Goal: Task Accomplishment & Management: Complete application form

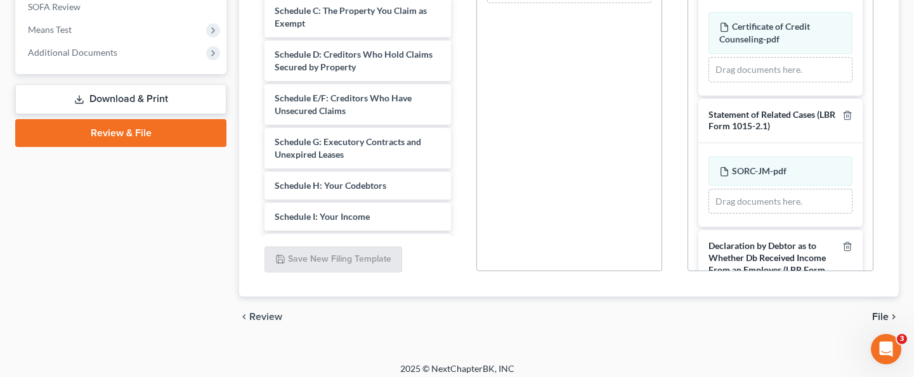
scroll to position [472, 0]
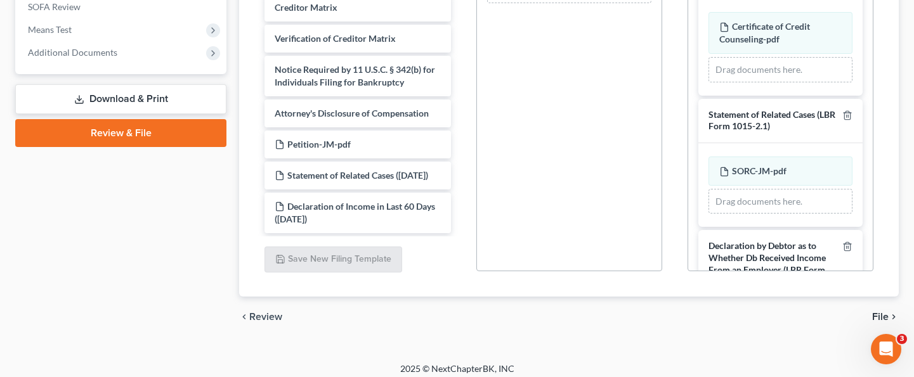
click at [886, 67] on div "Additional PDF Packets Add Event As PDF Packet Amended Chapter 11 Plan Amended …" at bounding box center [780, 67] width 211 height 430
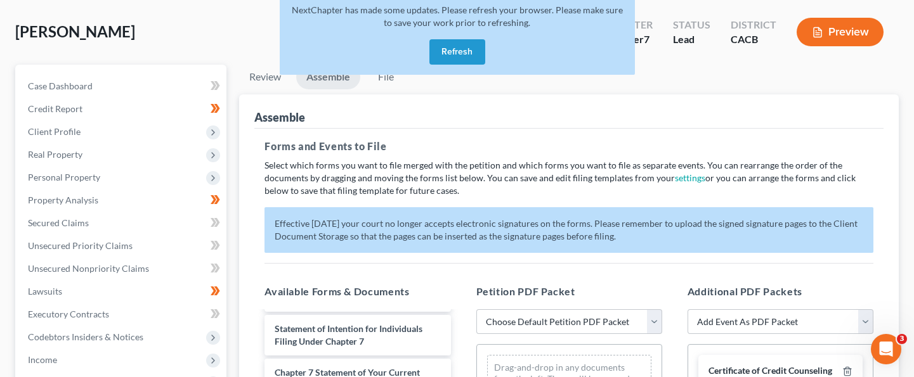
scroll to position [56, 0]
click at [460, 44] on button "Refresh" at bounding box center [458, 52] width 56 height 25
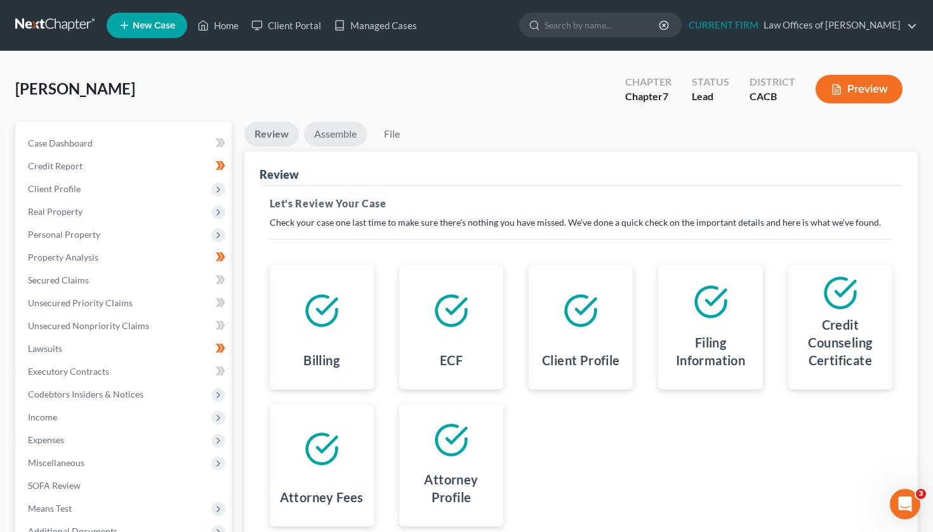
click at [337, 134] on link "Assemble" at bounding box center [335, 134] width 63 height 25
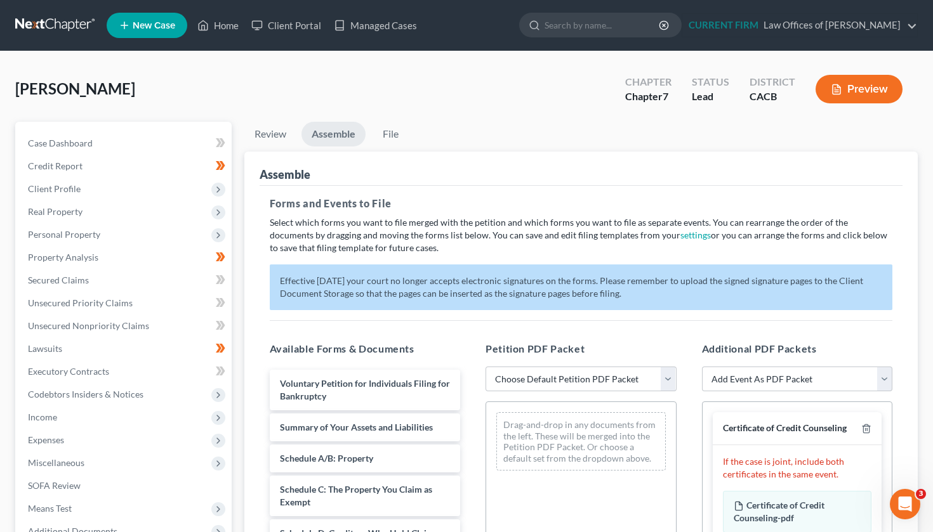
click at [924, 251] on div "[PERSON_NAME] Upgraded Chapter Chapter 7 Status Lead District CACB Preview Peti…" at bounding box center [466, 446] width 933 height 791
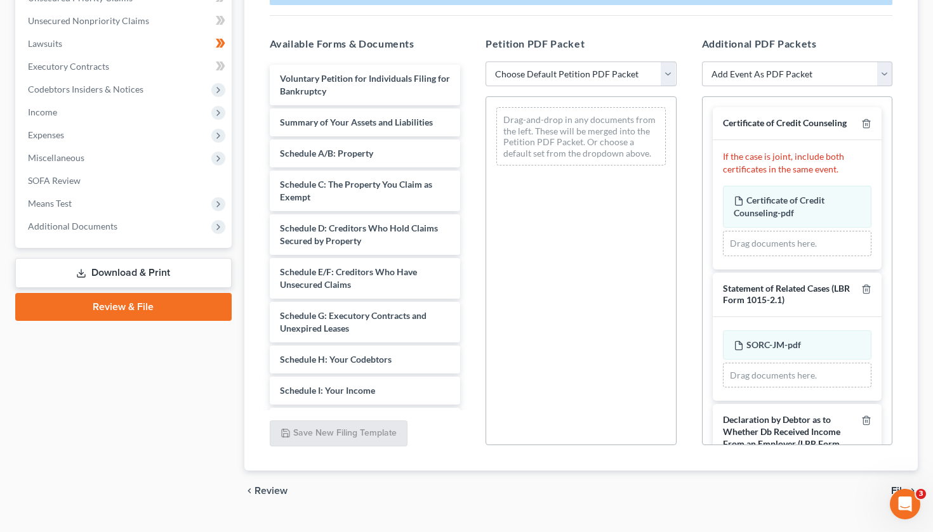
scroll to position [308, 0]
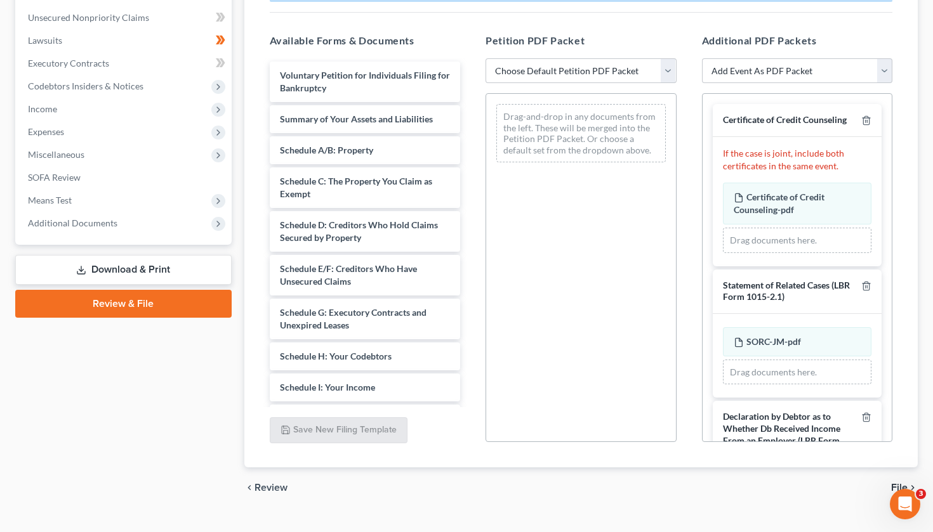
click at [467, 338] on div "Voluntary Petition for Individuals Filing for Bankruptcy Summary of Your Assets…" at bounding box center [364, 463] width 211 height 802
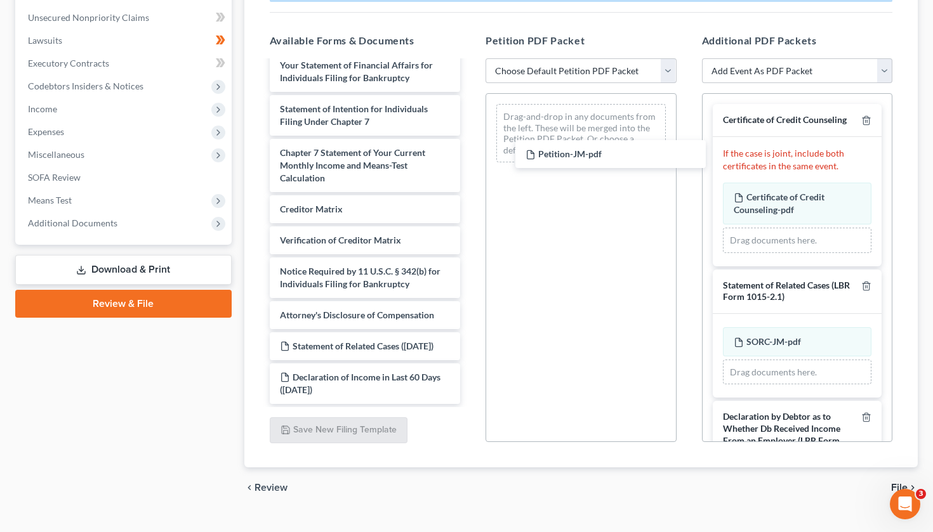
scroll to position [441, 0]
drag, startPoint x: 334, startPoint y: 299, endPoint x: 572, endPoint y: 122, distance: 296.4
click at [471, 122] on div "Petition-JM-pdf Voluntary Petition for Individuals Filing for Bankruptcy Summar…" at bounding box center [364, 18] width 211 height 771
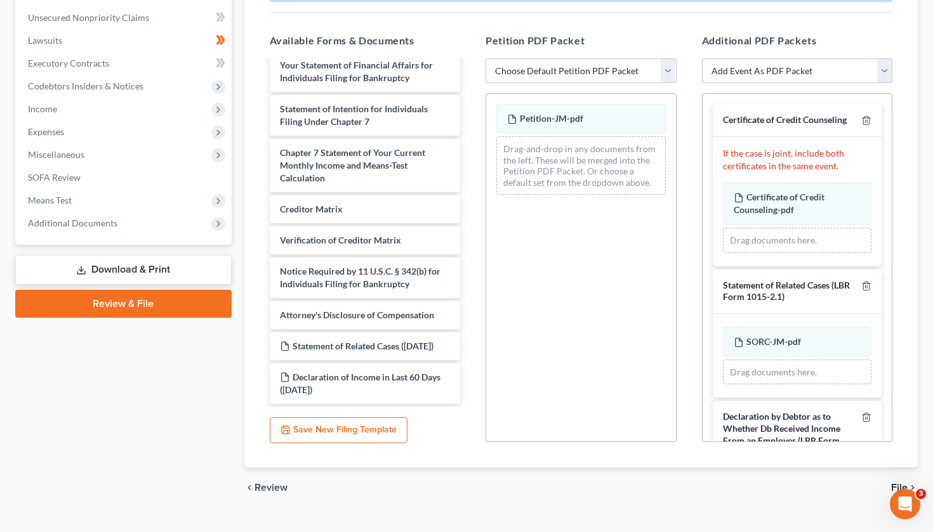
click at [907, 133] on div "Assemble Forms and Events to File Select which forms you want to file merged wi…" at bounding box center [581, 155] width 674 height 625
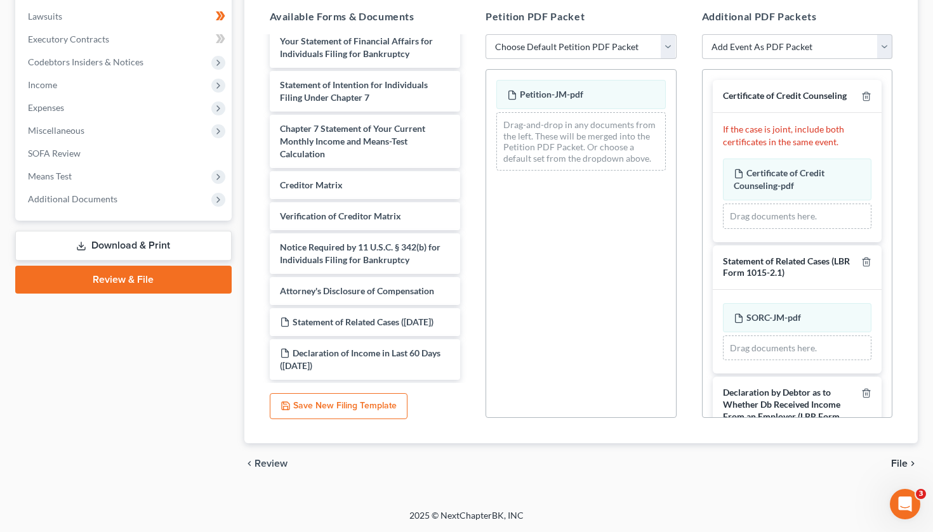
scroll to position [332, 0]
click at [886, 309] on div "Certificate of Credit Counseling If the case is joint, include both certificate…" at bounding box center [797, 361] width 190 height 582
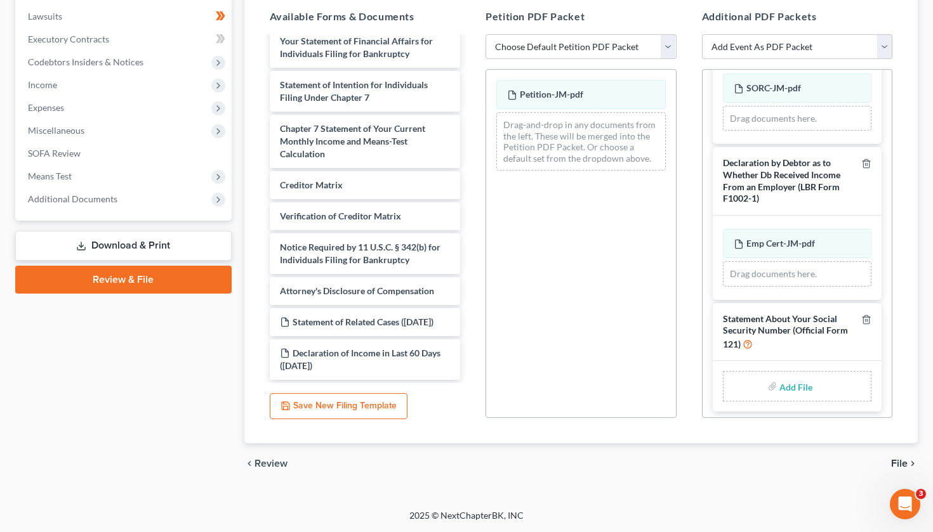
scroll to position [229, 0]
click at [810, 384] on input "file" at bounding box center [794, 387] width 30 height 23
type input "C:\fakepath\SSN Statement-JM.pdf"
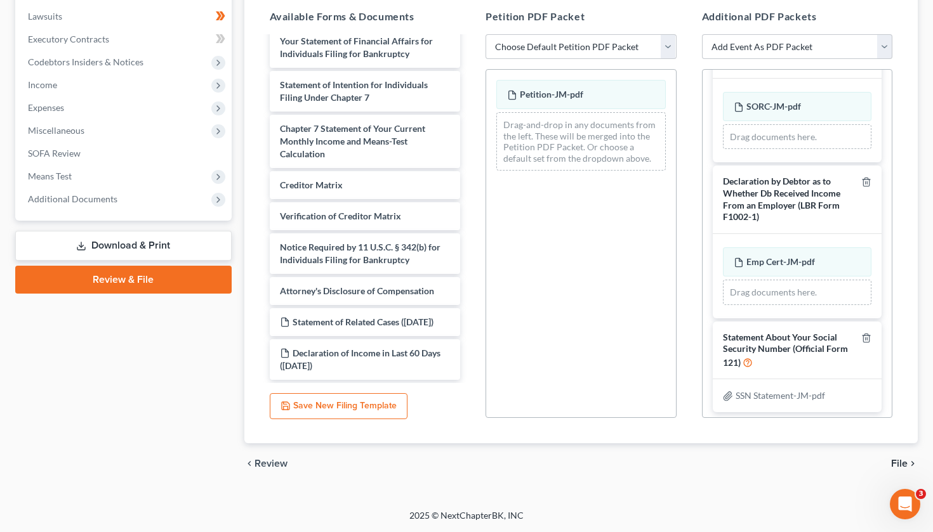
click at [752, 390] on span "SSN Statement-JM-pdf" at bounding box center [779, 395] width 89 height 11
click at [726, 391] on icon at bounding box center [728, 396] width 10 height 10
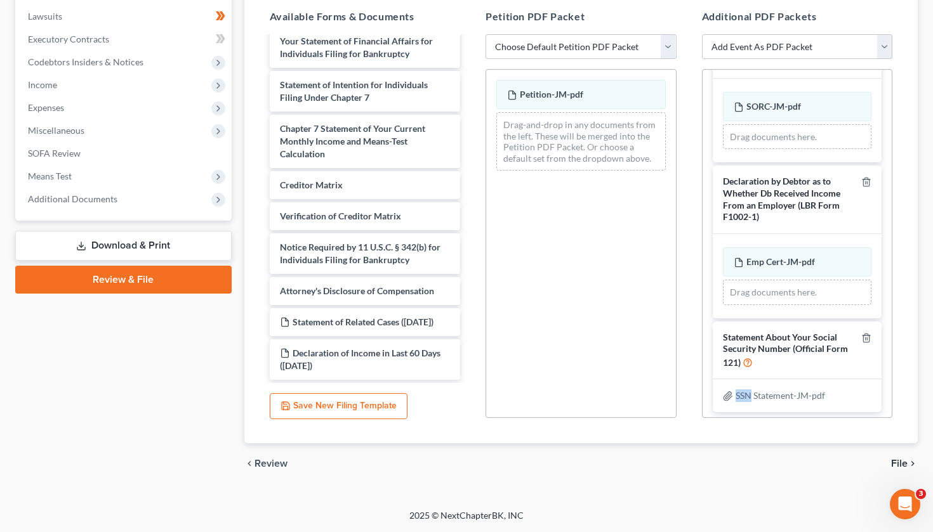
click at [726, 391] on icon at bounding box center [728, 396] width 10 height 10
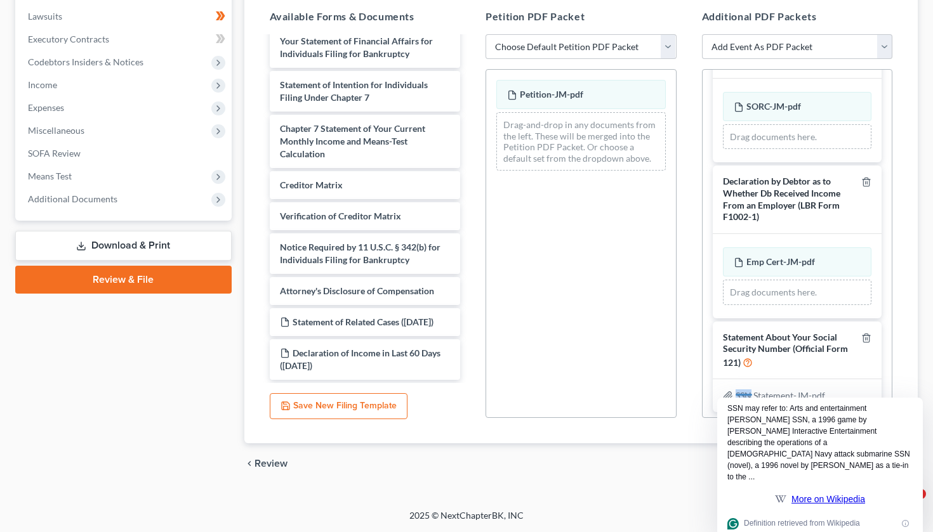
click at [726, 391] on icon at bounding box center [728, 396] width 10 height 10
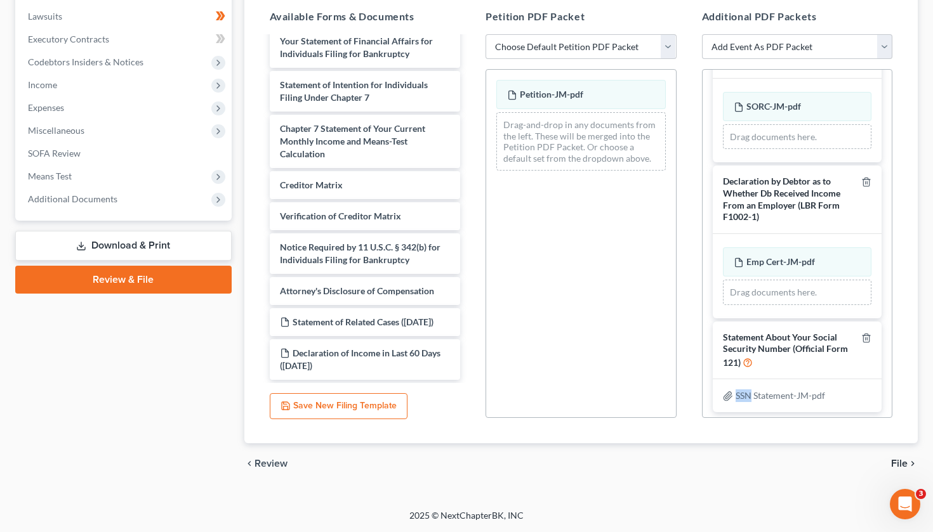
click at [726, 391] on icon at bounding box center [728, 396] width 10 height 10
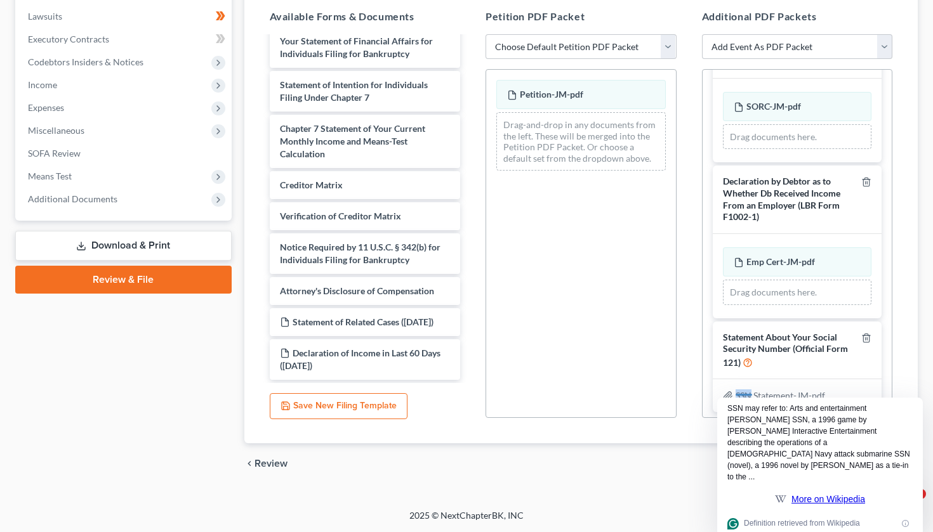
click at [892, 360] on div "Additional PDF Packets Add Event As PDF Packet Amended Chapter 11 Plan Amended …" at bounding box center [797, 214] width 216 height 430
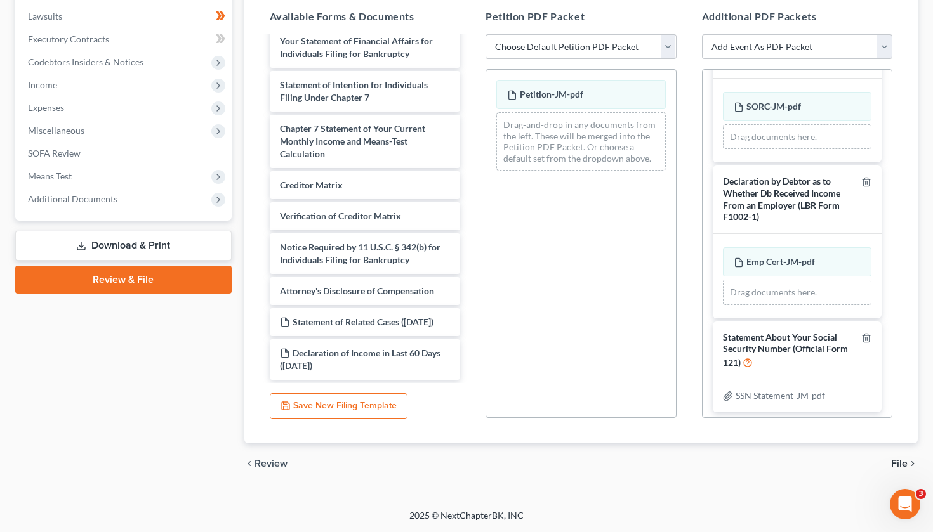
click at [906, 103] on div "Assemble Forms and Events to File Select which forms you want to file merged wi…" at bounding box center [581, 131] width 674 height 625
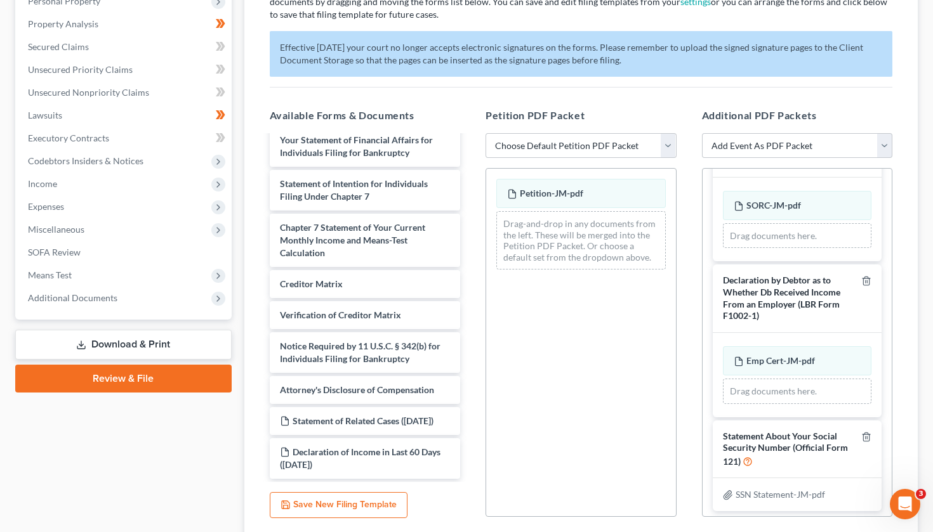
scroll to position [228, 0]
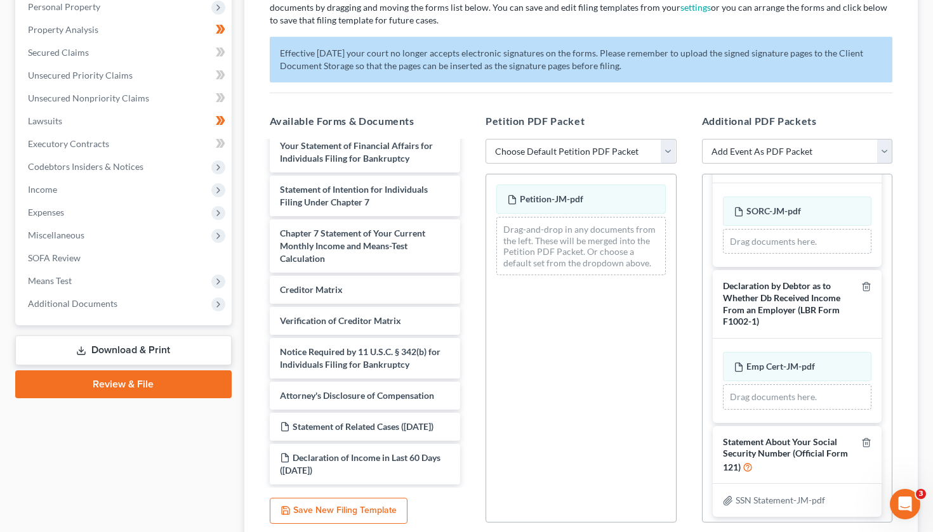
click at [889, 195] on div "Certificate of Credit Counseling If the case is joint, include both certificate…" at bounding box center [797, 245] width 190 height 564
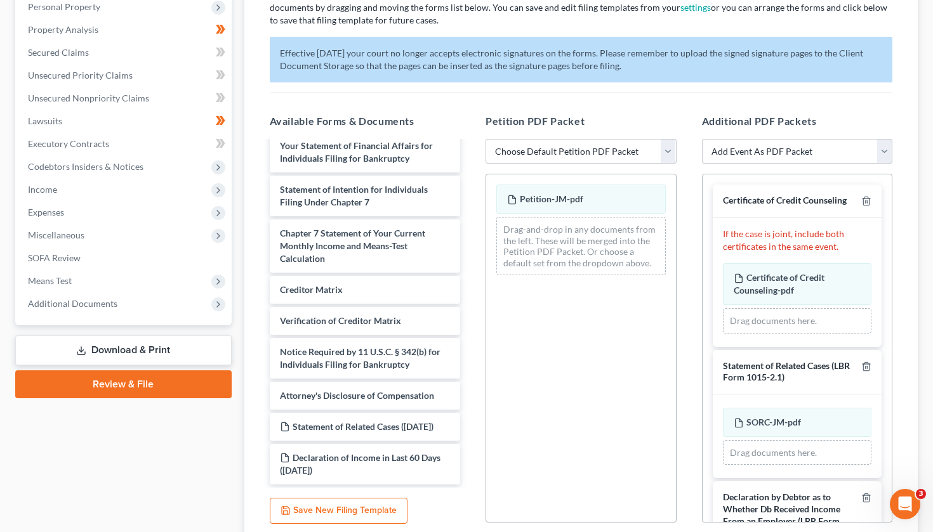
scroll to position [0, 0]
click at [896, 120] on div "Additional PDF Packets Add Event As PDF Packet Amended Chapter 11 Plan Amended …" at bounding box center [797, 318] width 216 height 430
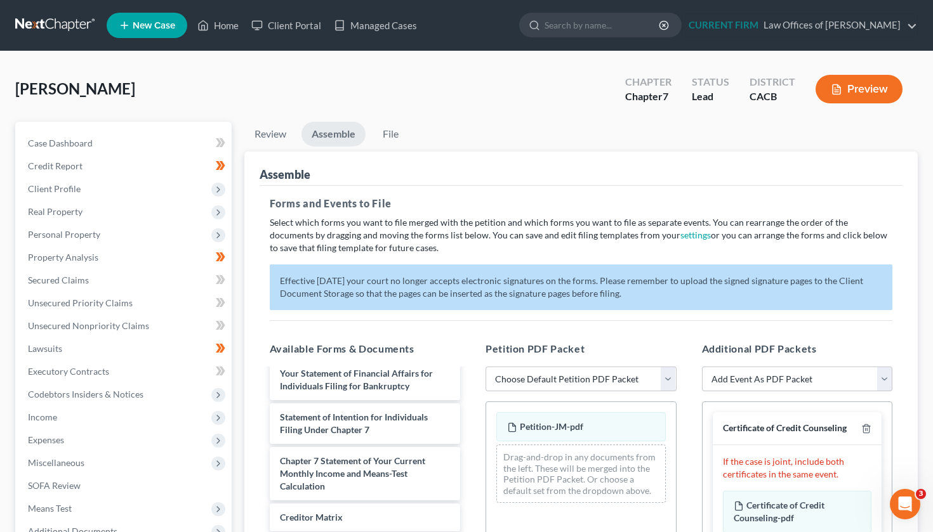
click at [487, 187] on div "Forms and Events to File Select which forms you want to file merged with the pe…" at bounding box center [580, 481] width 643 height 591
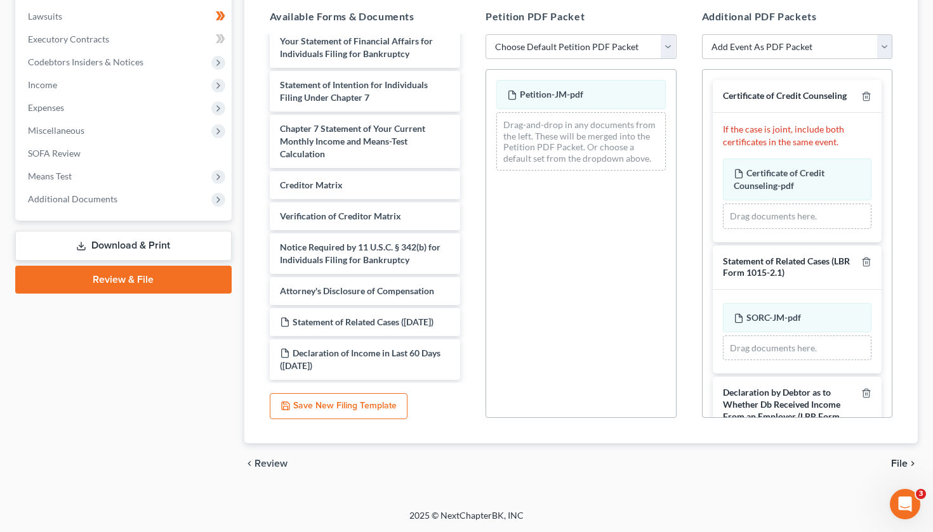
scroll to position [332, 0]
click at [550, 98] on span "Petition-JM-pdf" at bounding box center [551, 94] width 63 height 11
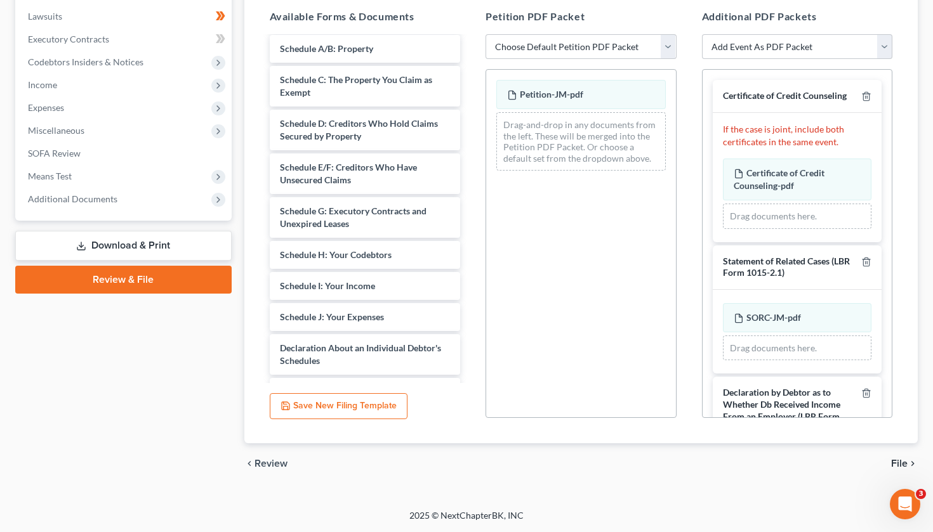
scroll to position [14, 0]
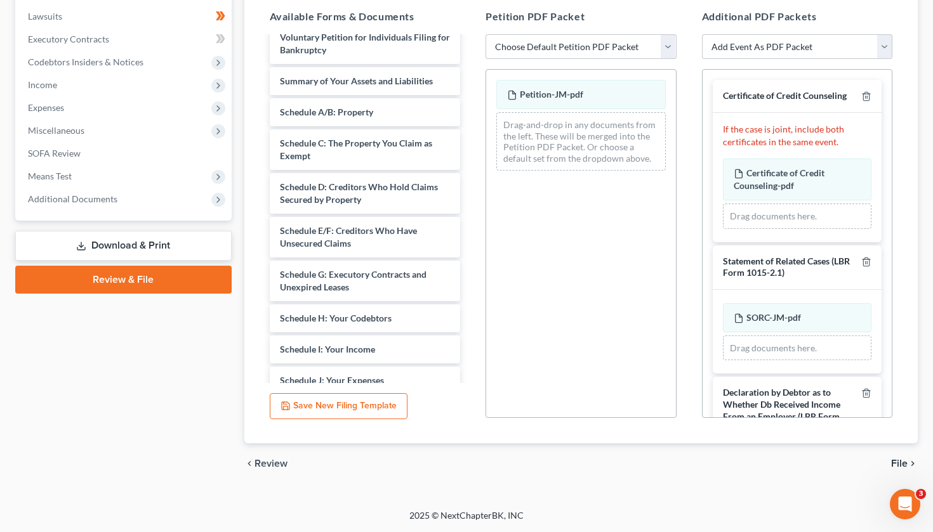
click at [920, 54] on div "Review Assemble File Review This court does not allow electronic filing for cas…" at bounding box center [581, 136] width 686 height 695
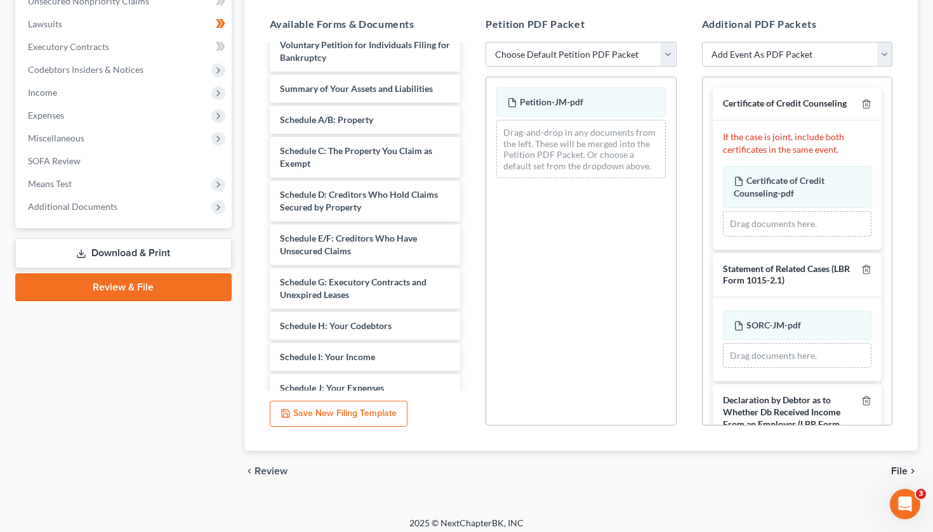
scroll to position [327, 0]
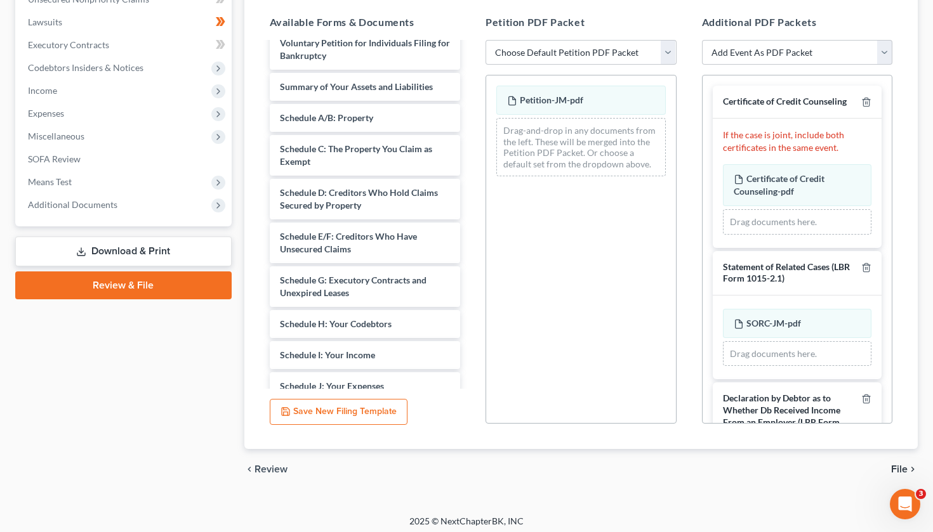
click at [240, 173] on div "Review Assemble File Review This court does not allow electronic filing for cas…" at bounding box center [581, 142] width 686 height 695
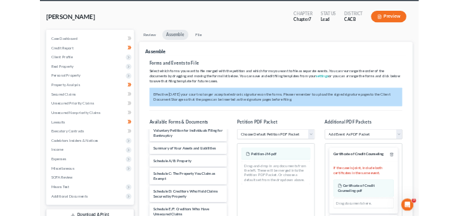
scroll to position [48, 0]
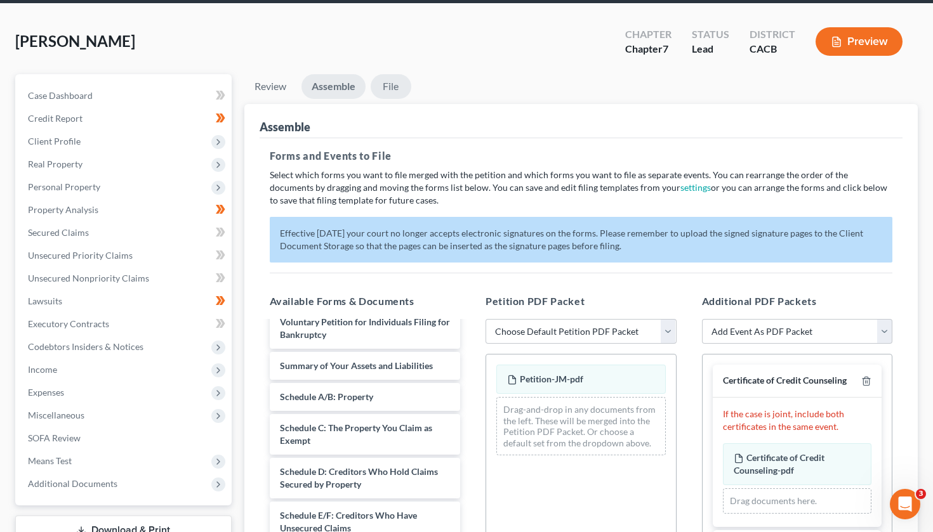
click at [393, 88] on link "File" at bounding box center [391, 86] width 41 height 25
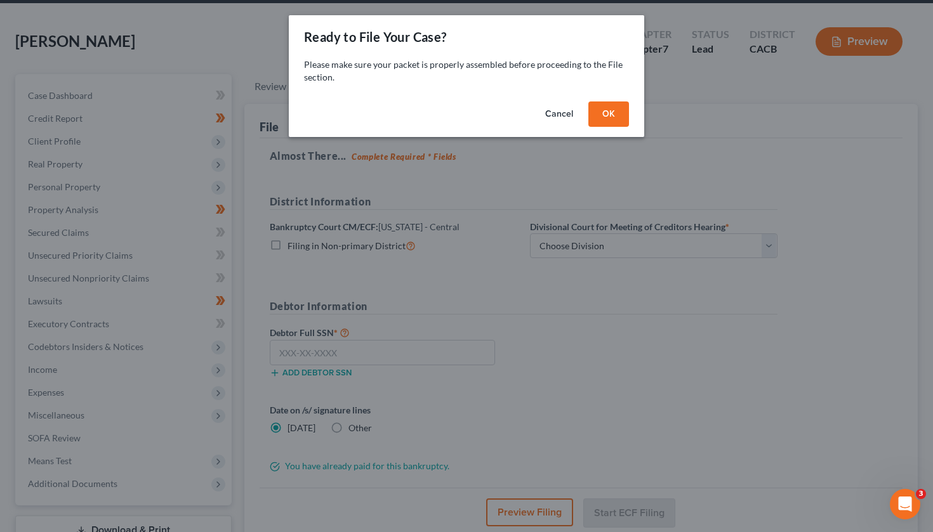
click at [615, 117] on button "OK" at bounding box center [608, 114] width 41 height 25
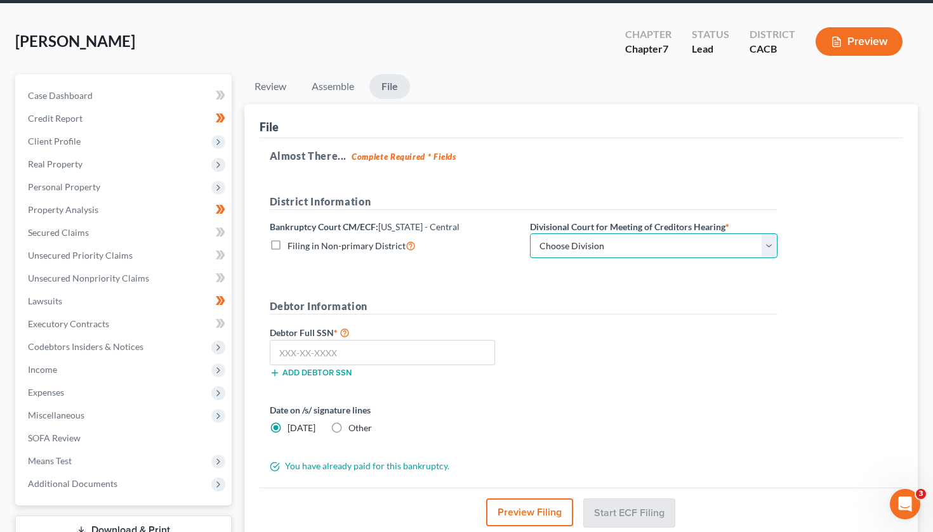
select select "1"
click at [608, 286] on form "District Information Bankruptcy Court CM/ECF: [US_STATE] - Central Filing in No…" at bounding box center [524, 333] width 508 height 279
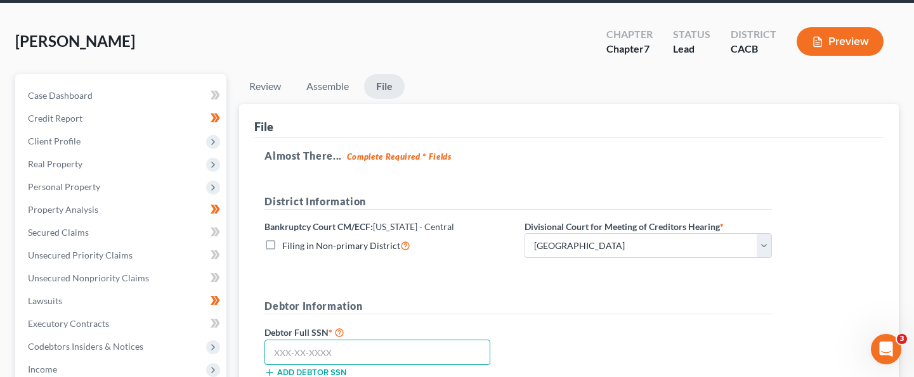
click at [353, 346] on input "text" at bounding box center [378, 352] width 226 height 25
type input "554-95-8187"
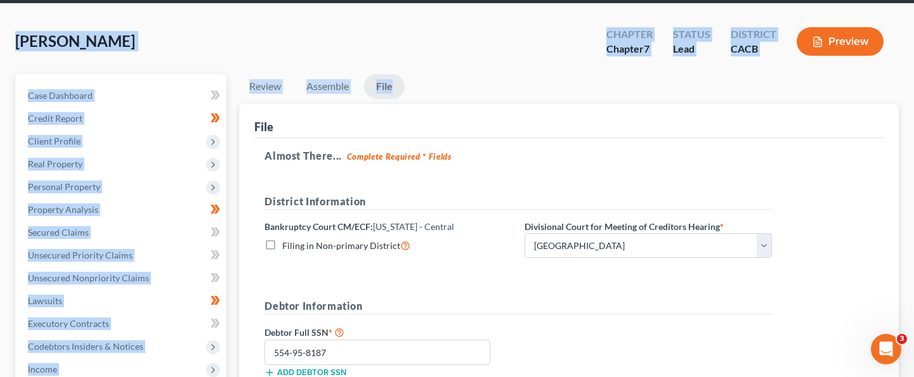
drag, startPoint x: 361, startPoint y: 15, endPoint x: 454, endPoint y: 84, distance: 116.5
click at [454, 84] on div "[PERSON_NAME] Upgraded Chapter Chapter 7 Status Lead District CACB Preview Peti…" at bounding box center [457, 304] width 914 height 600
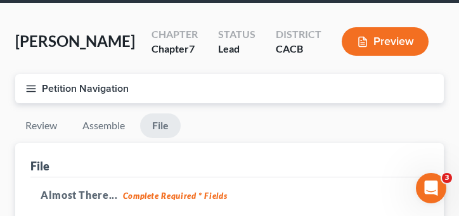
click at [347, 131] on ul "Review Assemble File" at bounding box center [229, 129] width 429 height 30
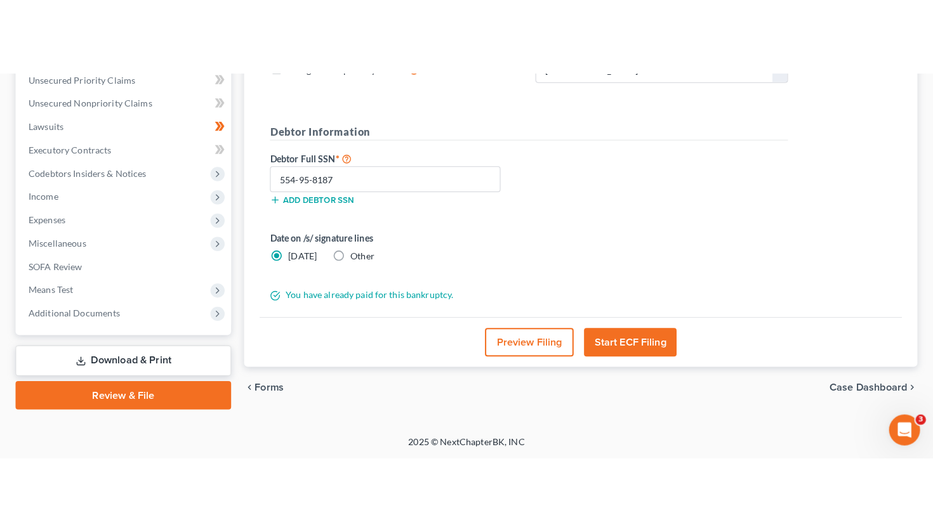
scroll to position [142, 0]
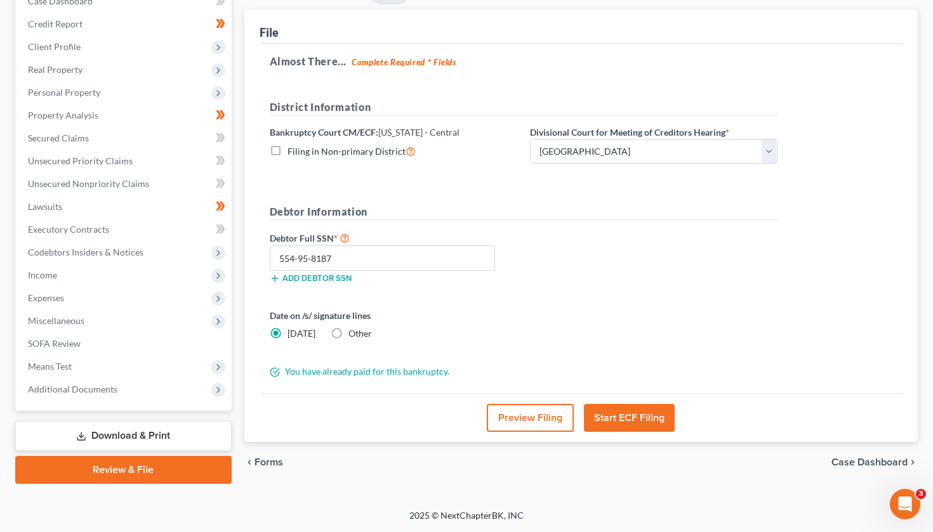
click at [618, 314] on div "Date on /s/ signature lines [DATE] Other" at bounding box center [523, 329] width 520 height 41
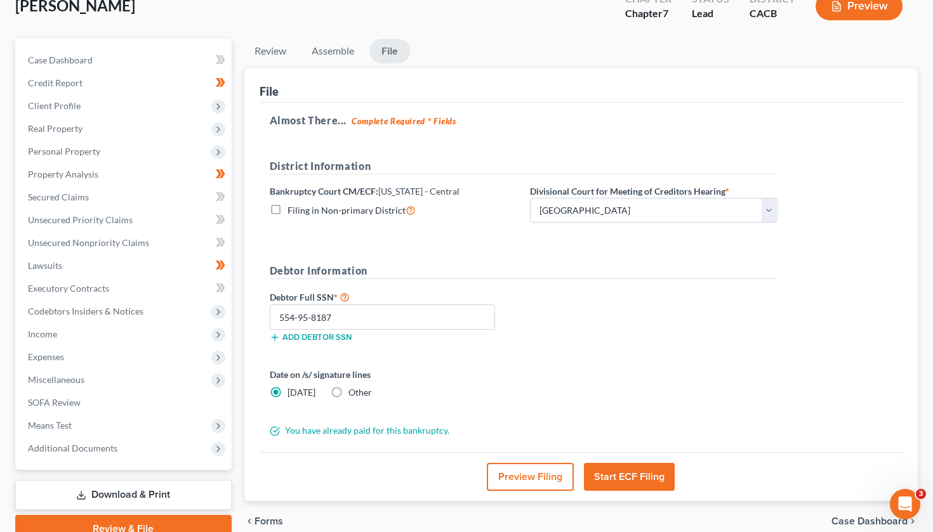
scroll to position [89, 0]
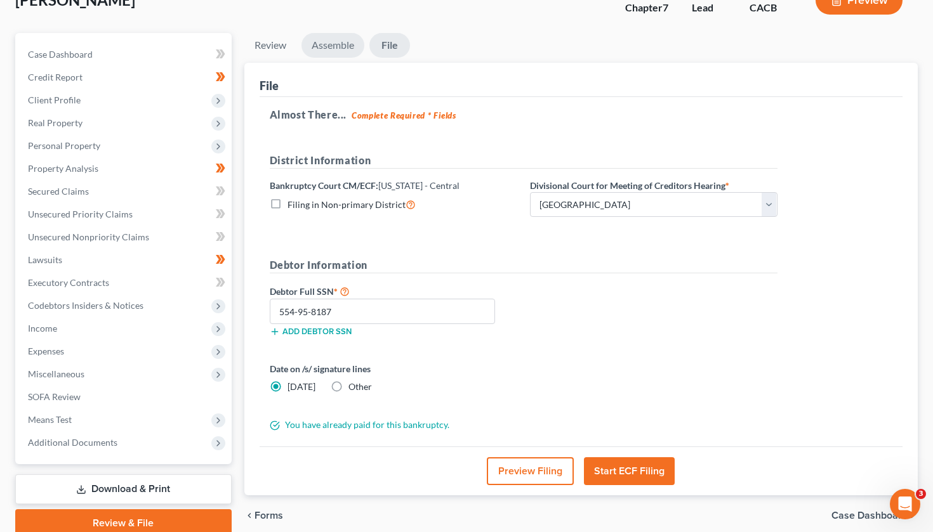
click at [338, 42] on link "Assemble" at bounding box center [332, 45] width 63 height 25
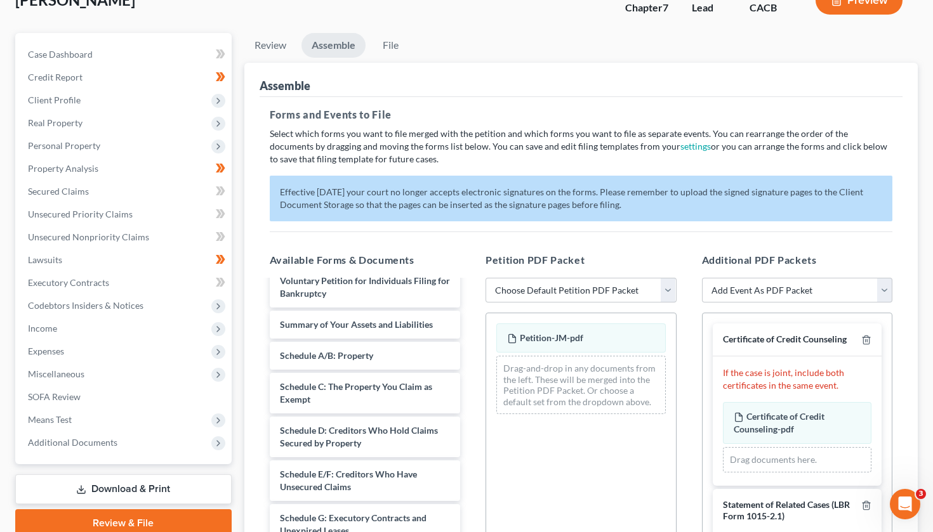
click at [901, 263] on div "Additional PDF Packets Add Event As PDF Packet Amended Chapter 11 Plan Amended …" at bounding box center [797, 457] width 216 height 430
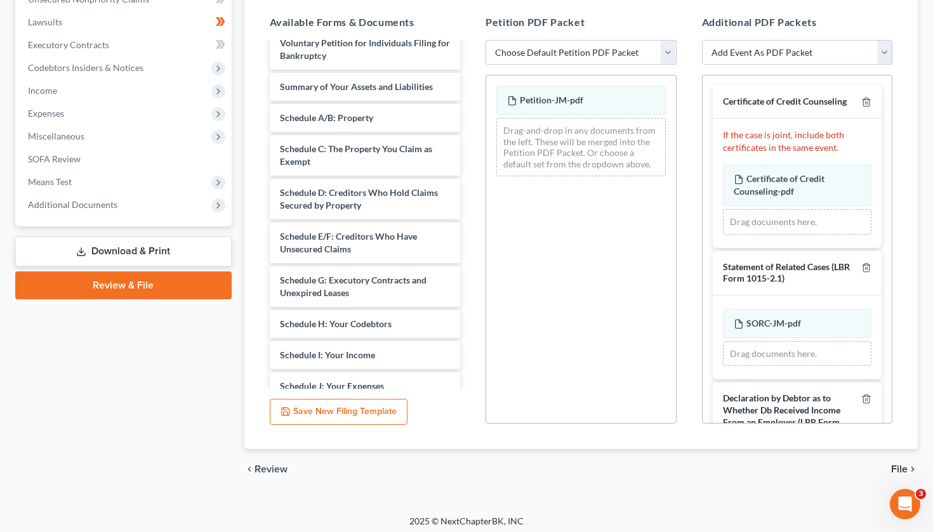
scroll to position [333, 0]
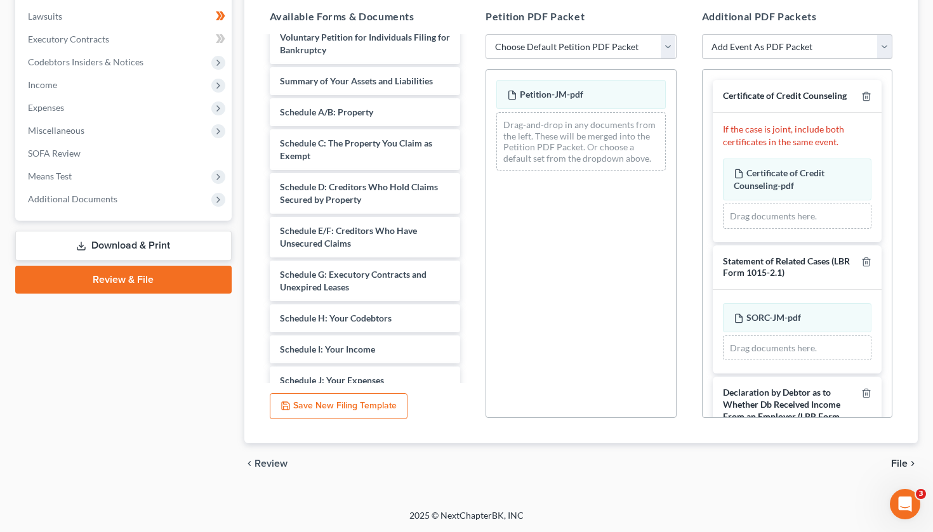
click at [888, 261] on div "Certificate of Credit Counseling If the case is joint, include both certificate…" at bounding box center [797, 352] width 190 height 564
click at [909, 148] on div "Assemble Forms and Events to File Select which forms you want to file merged wi…" at bounding box center [581, 131] width 674 height 625
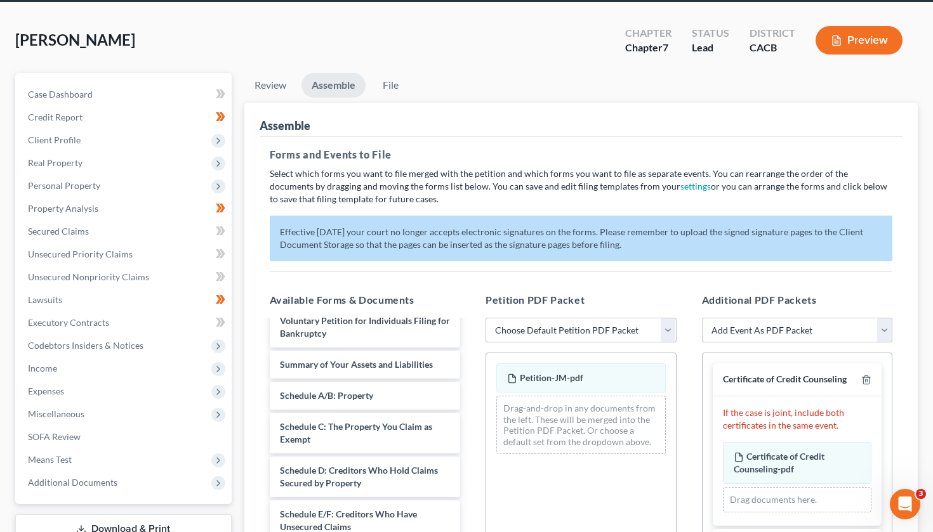
scroll to position [48, 0]
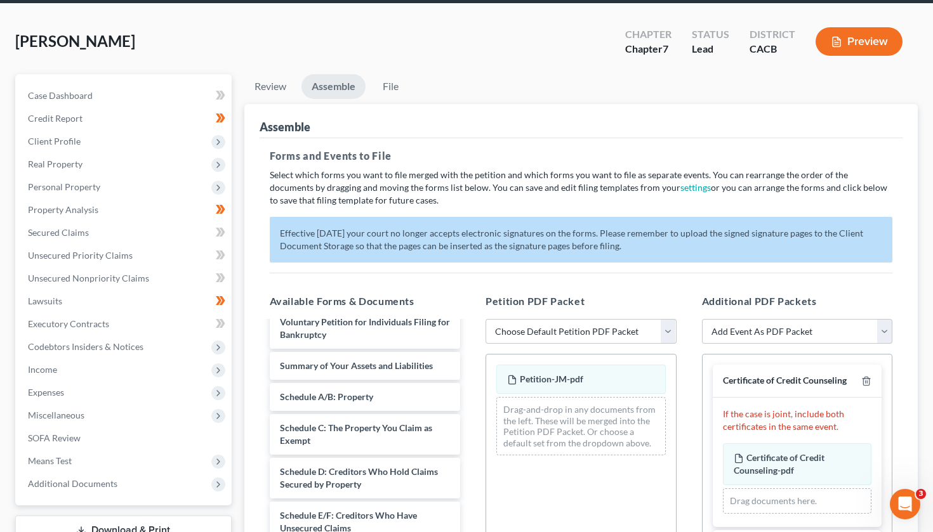
click at [174, 53] on div "[PERSON_NAME] Upgraded Chapter Chapter 7 Status Lead District CACB Preview" at bounding box center [466, 46] width 902 height 55
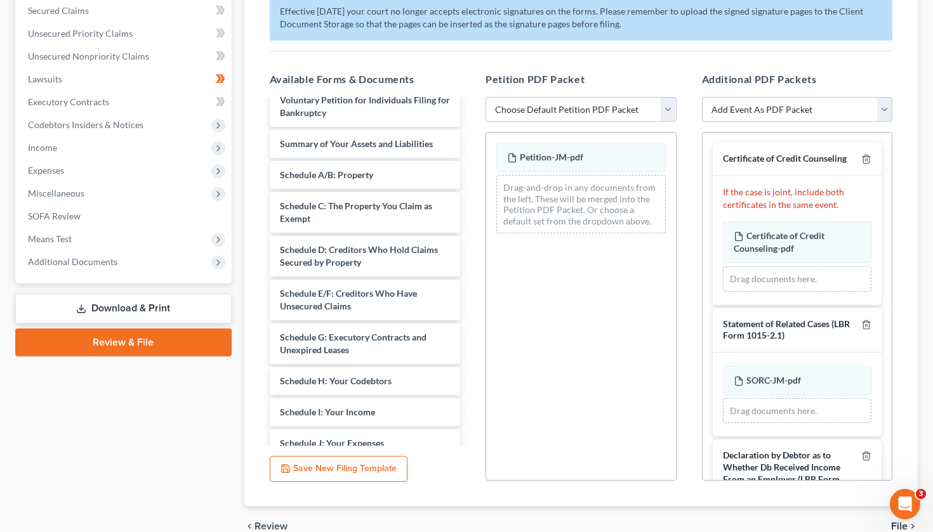
scroll to position [294, 0]
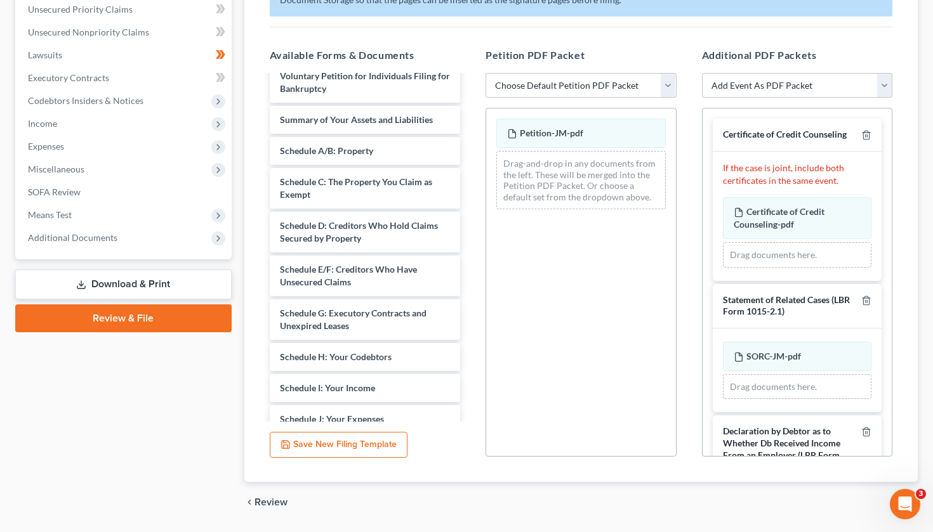
click at [131, 287] on link "Download & Print" at bounding box center [123, 285] width 216 height 30
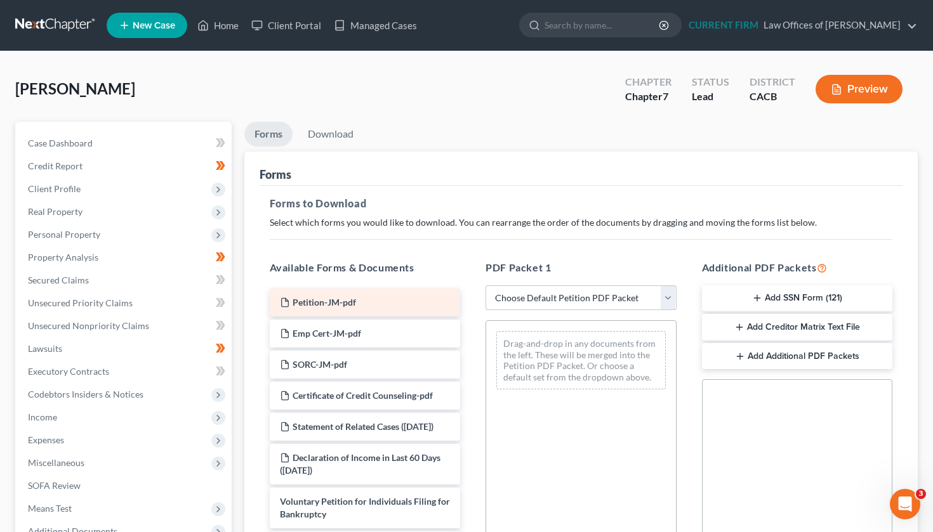
click at [324, 303] on span "Petition-JM-pdf" at bounding box center [323, 302] width 63 height 11
click at [365, 305] on div "Petition-JM-pdf" at bounding box center [365, 303] width 191 height 28
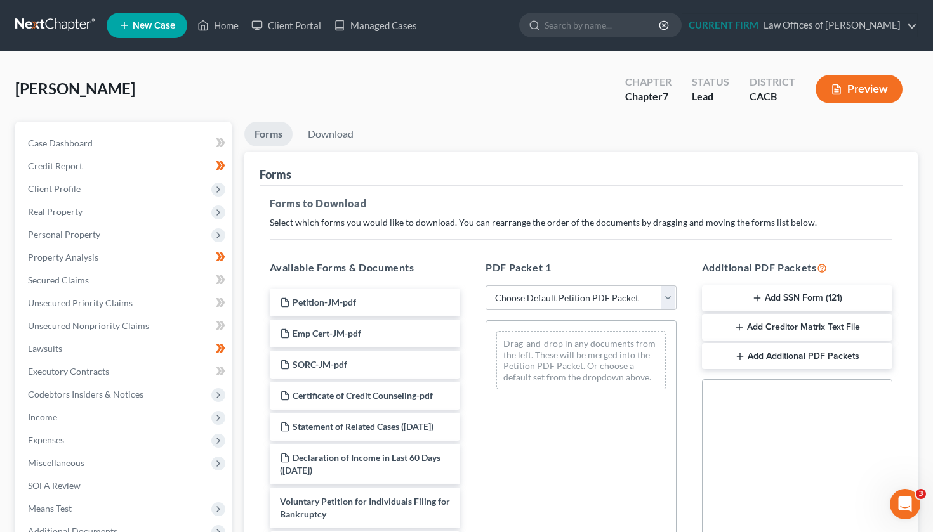
click at [475, 372] on div "PDF Packet 1 Choose Default Petition PDF Packet Complete Bankruptcy Petition (a…" at bounding box center [581, 465] width 216 height 430
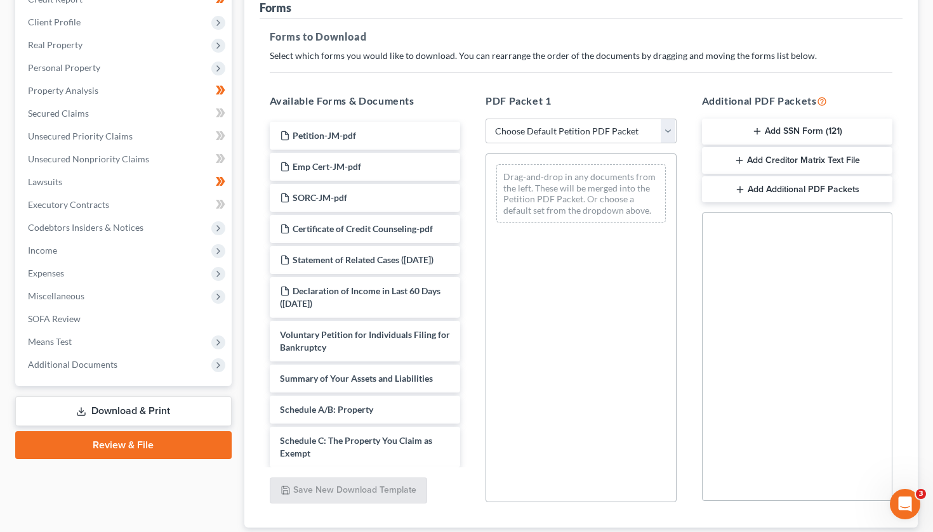
scroll to position [166, 0]
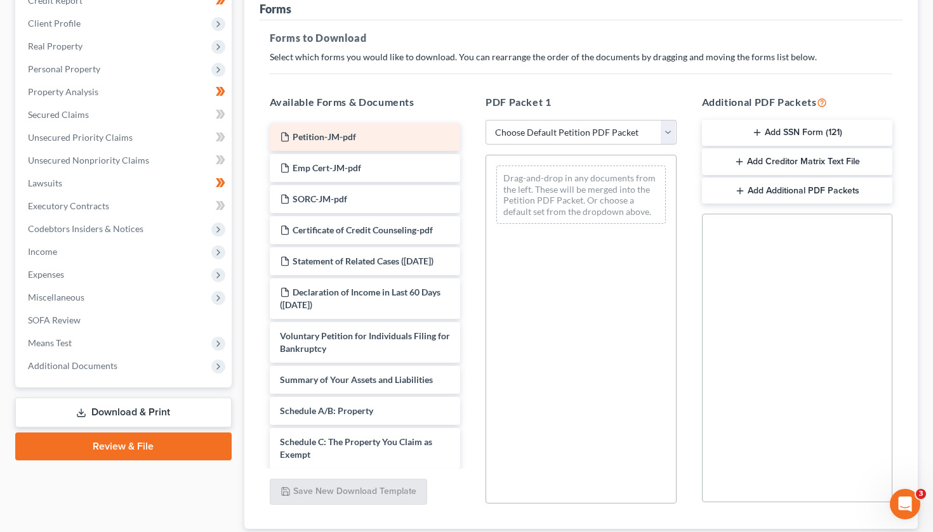
click at [315, 137] on span "Petition-JM-pdf" at bounding box center [323, 136] width 63 height 11
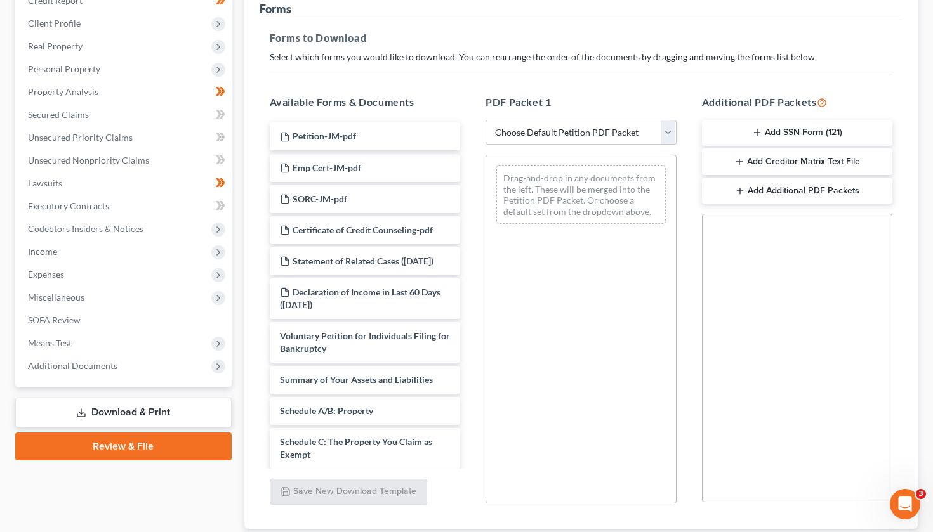
click at [0, 0] on polyline at bounding box center [0, 0] width 0 height 0
click at [288, 136] on polyline at bounding box center [286, 134] width 3 height 3
click at [459, 81] on div "Forms to Download Select which forms you would like to download. You can rearra…" at bounding box center [580, 274] width 643 height 509
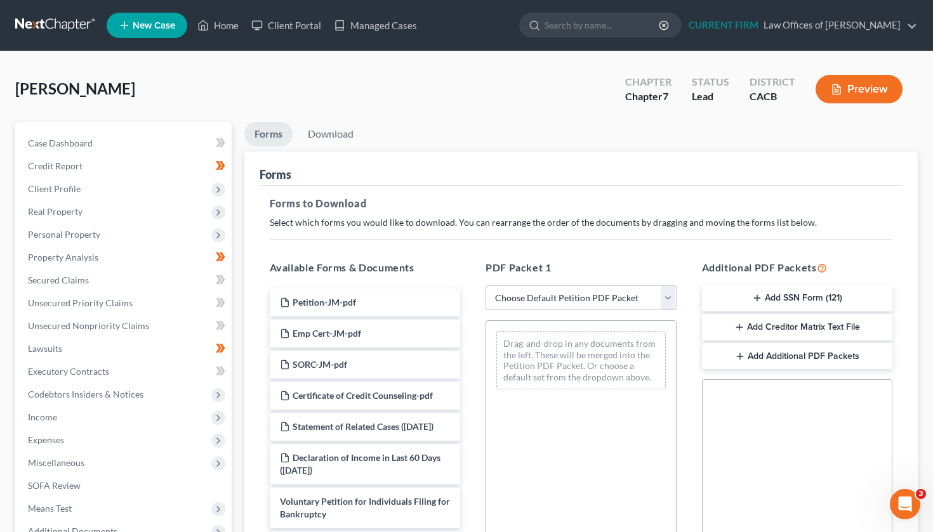
scroll to position [0, 0]
click at [230, 20] on link "Home" at bounding box center [218, 25] width 54 height 23
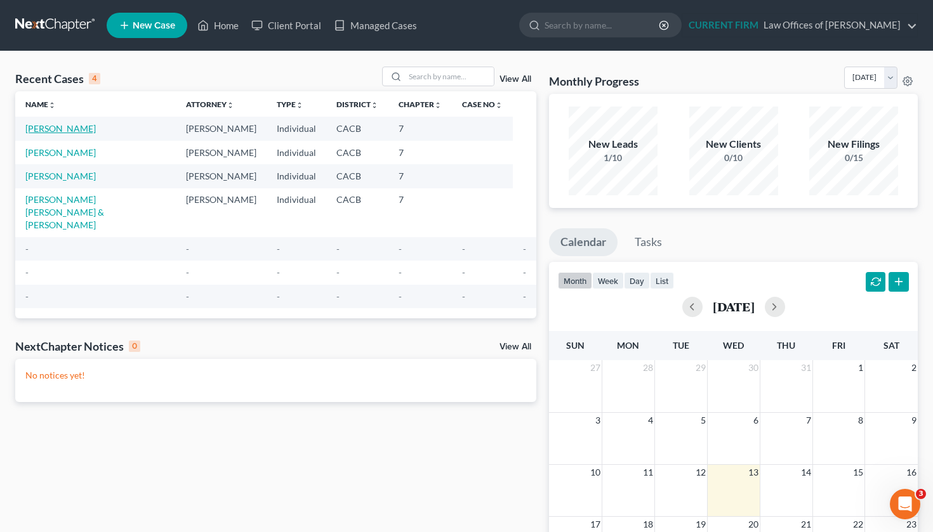
click at [58, 128] on link "[PERSON_NAME]" at bounding box center [60, 128] width 70 height 11
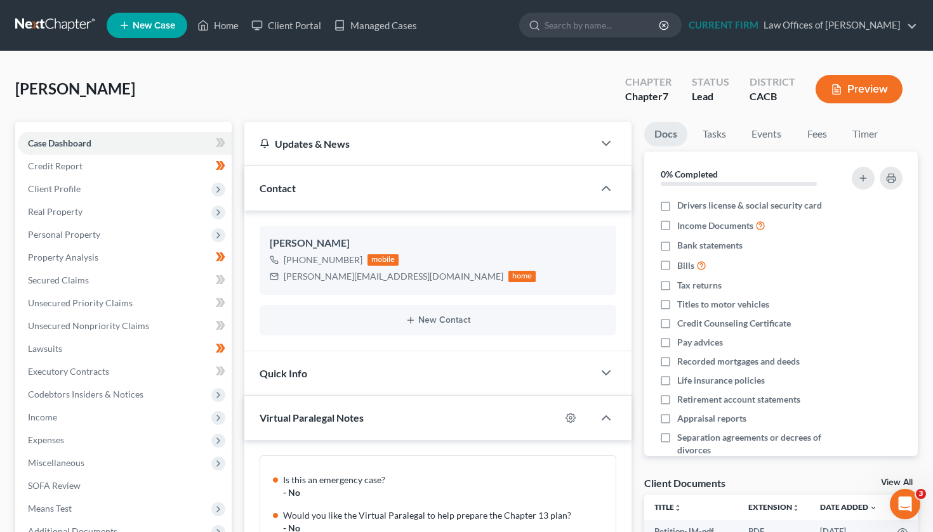
scroll to position [298, 0]
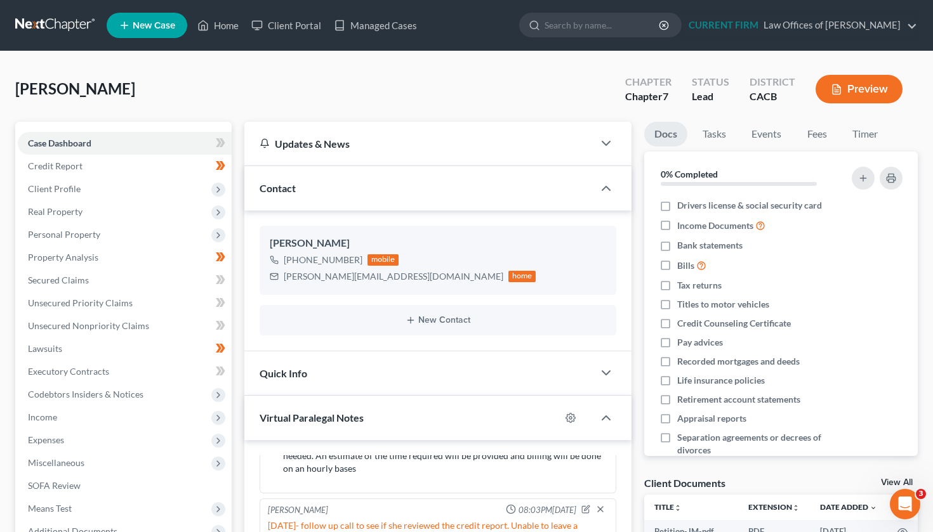
click at [635, 360] on div "Updates & News × [US_STATE] [GEOGRAPHIC_DATA] Notes: Take a look at NextChapter…" at bounding box center [438, 490] width 400 height 736
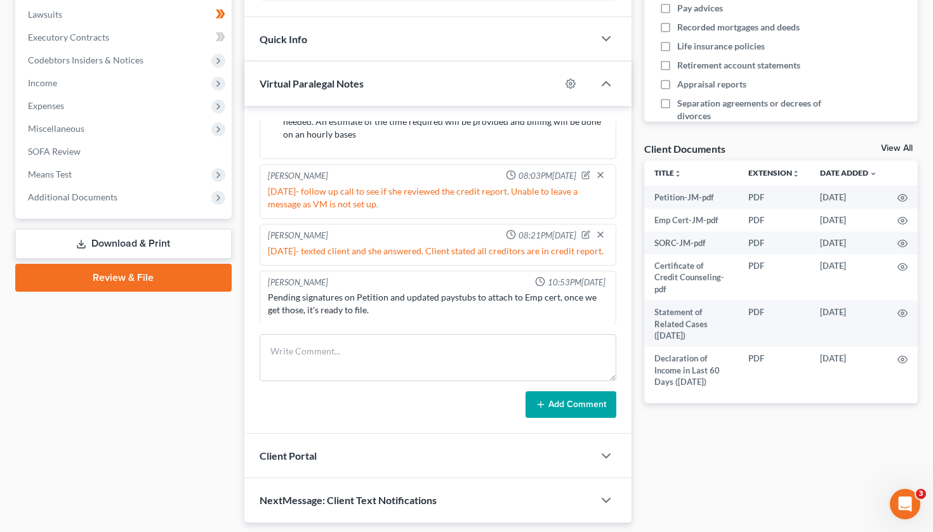
scroll to position [338, 0]
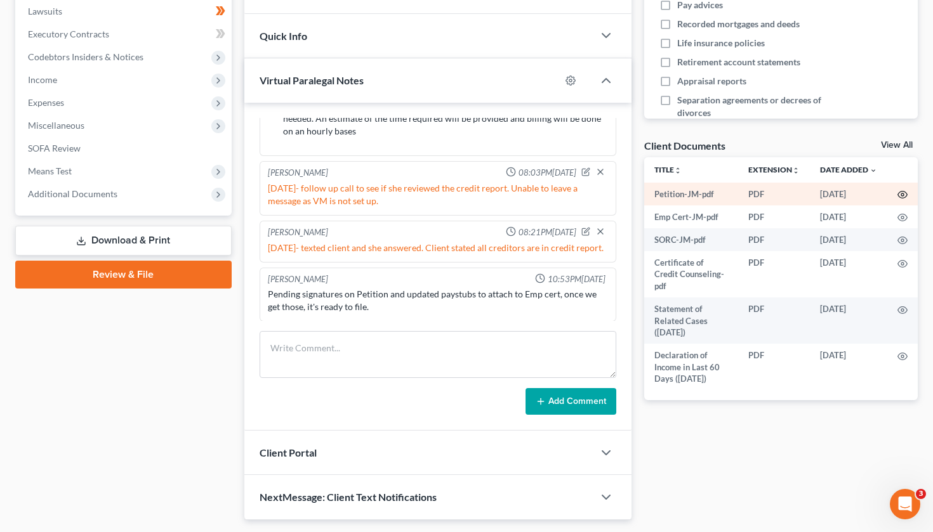
click at [902, 192] on icon "button" at bounding box center [902, 195] width 10 height 10
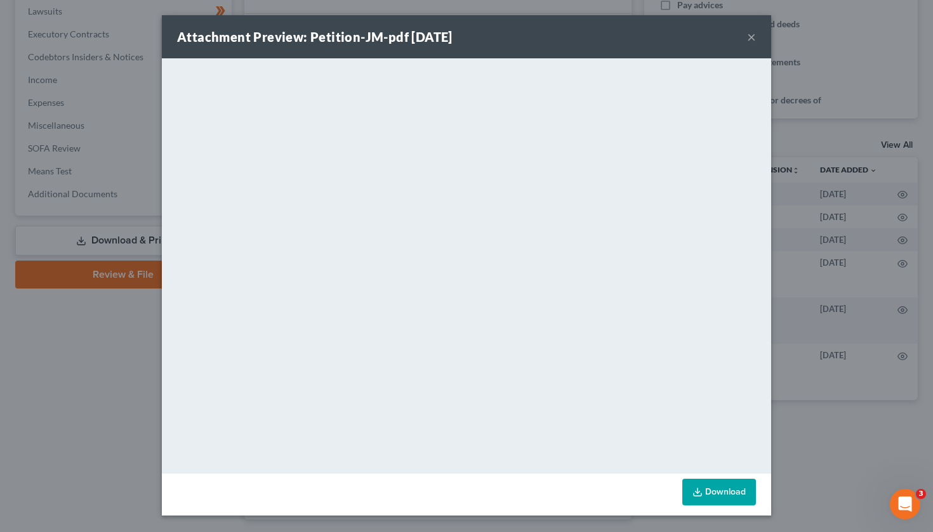
click at [756, 37] on div "Attachment Preview: Petition-JM-pdf [DATE] ×" at bounding box center [466, 36] width 609 height 43
click at [753, 37] on button "×" at bounding box center [751, 36] width 9 height 15
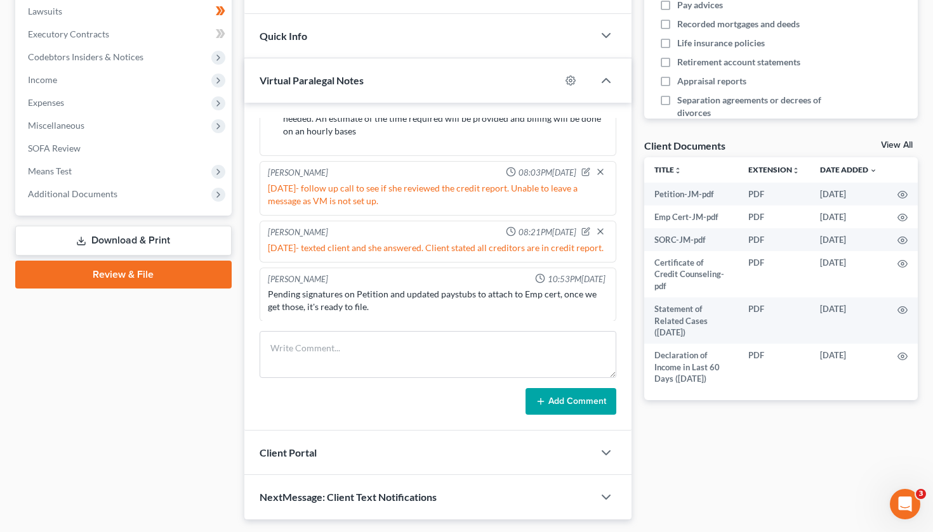
click at [162, 351] on div "Case Dashboard Payments Invoices Payments Payments Credit Report Client Profile" at bounding box center [123, 152] width 229 height 736
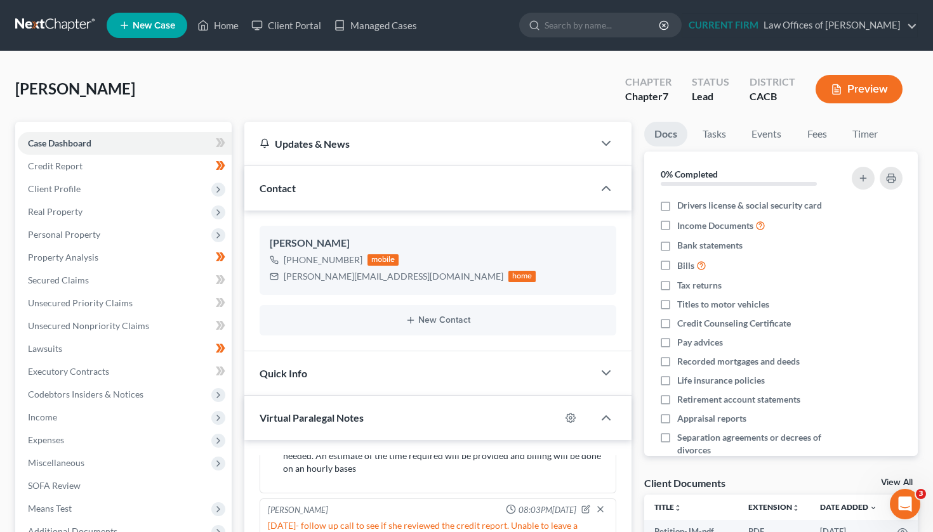
scroll to position [0, 0]
click at [223, 19] on link "Home" at bounding box center [218, 25] width 54 height 23
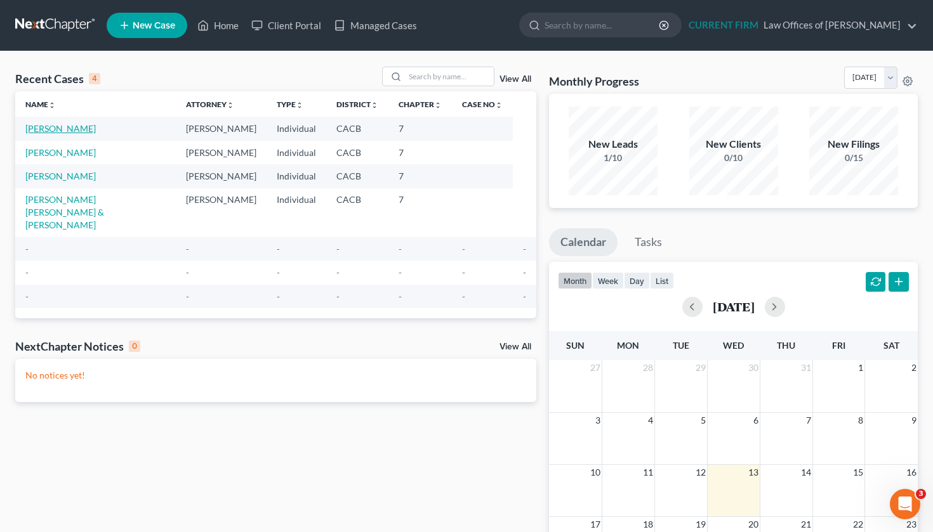
click at [75, 131] on link "[PERSON_NAME]" at bounding box center [60, 128] width 70 height 11
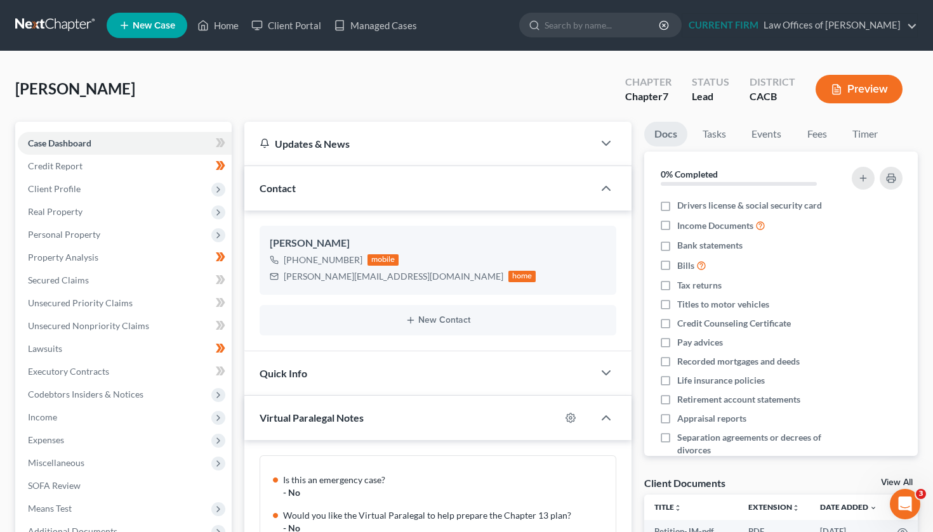
scroll to position [298, 0]
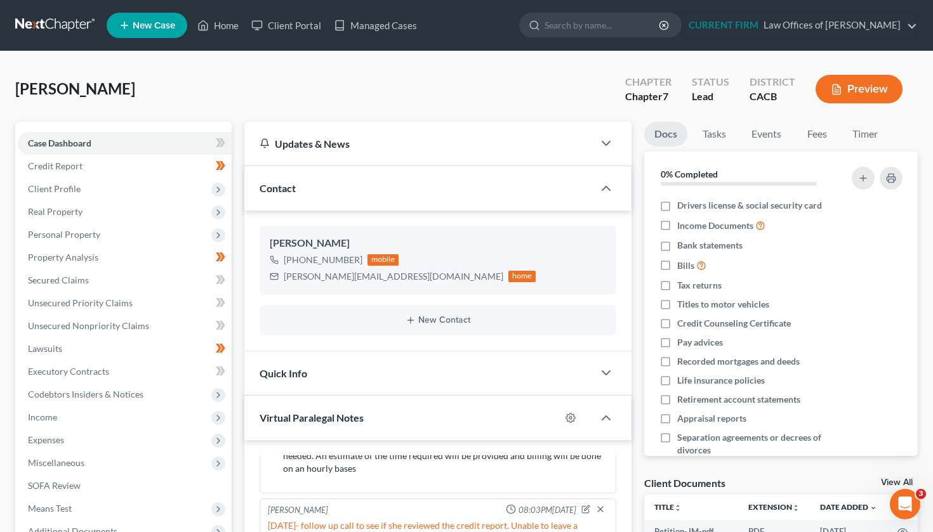
click at [624, 359] on div "Quick Info" at bounding box center [438, 373] width 388 height 44
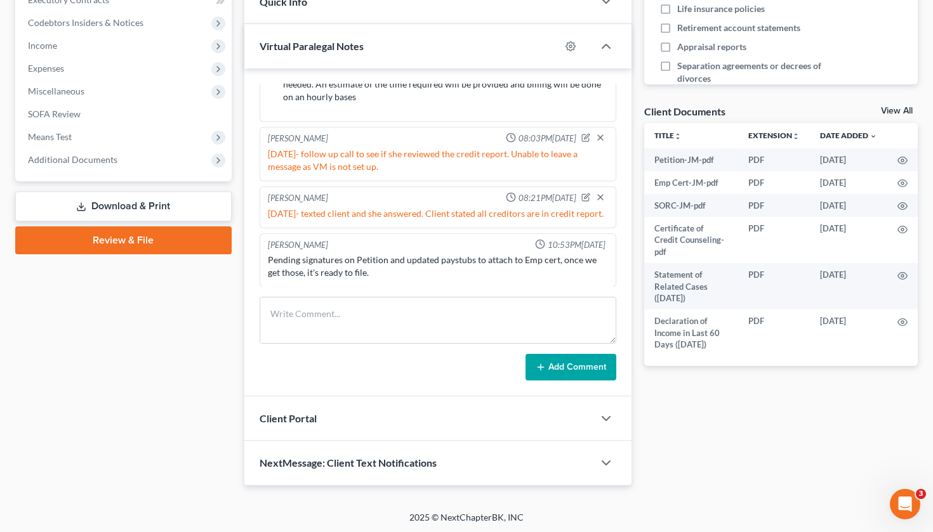
click at [123, 232] on link "Review & File" at bounding box center [123, 240] width 216 height 28
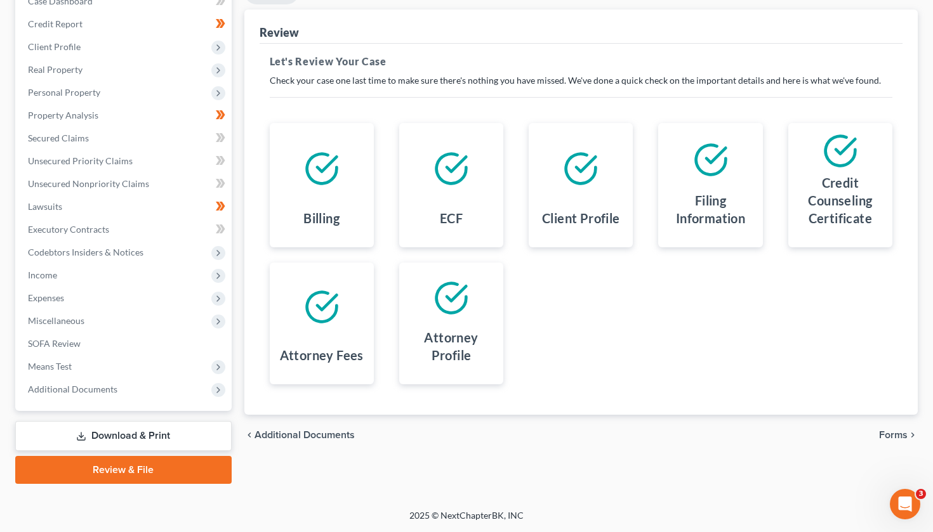
scroll to position [31, 0]
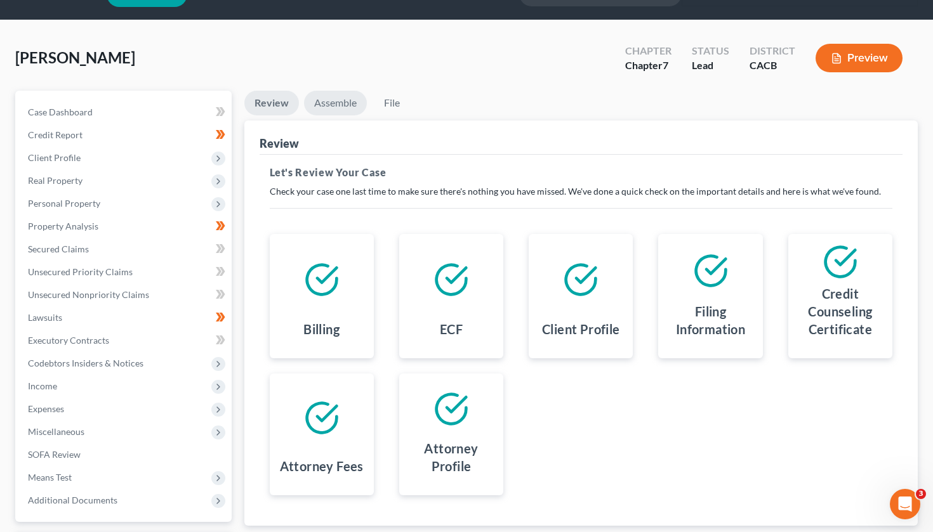
click at [341, 102] on link "Assemble" at bounding box center [335, 103] width 63 height 25
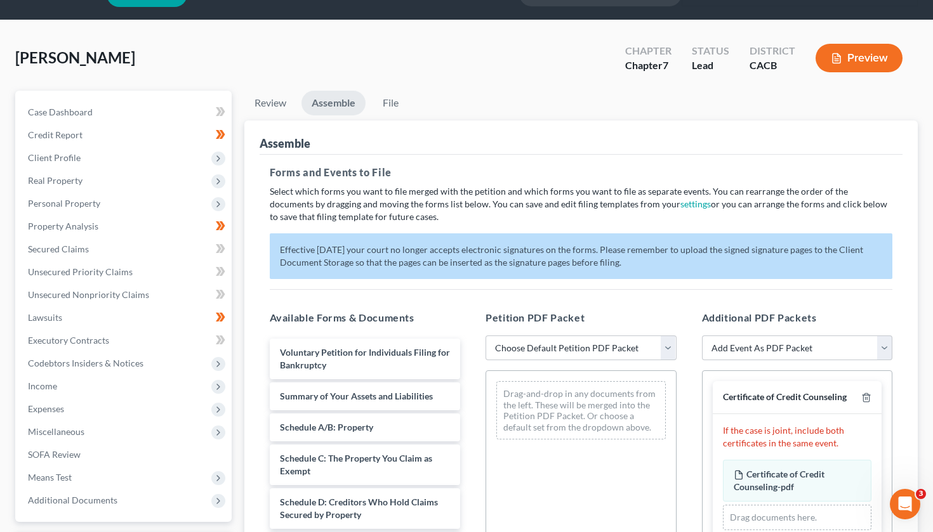
click at [674, 287] on div "Forms and Events to File Select which forms you want to file merged with the pe…" at bounding box center [580, 450] width 643 height 591
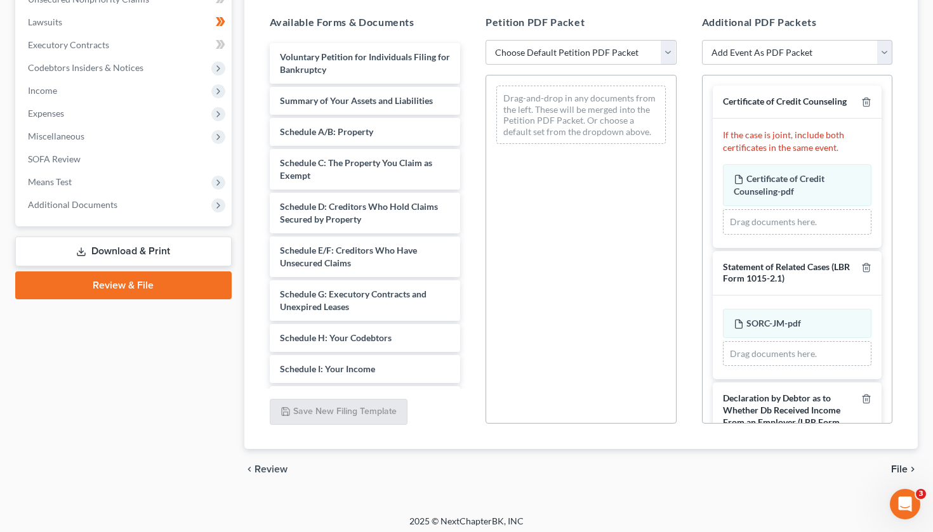
scroll to position [333, 0]
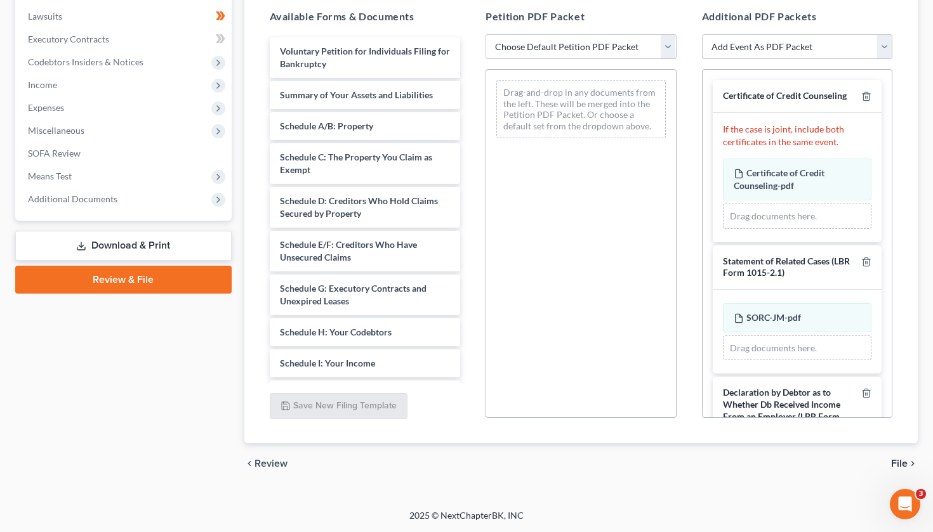
click at [889, 310] on div "Certificate of Credit Counseling If the case is joint, include both certificate…" at bounding box center [797, 361] width 190 height 582
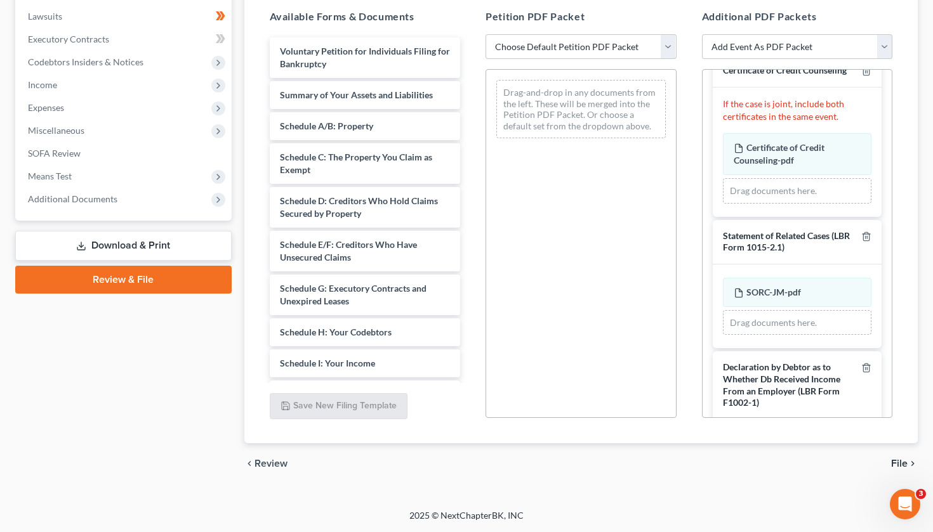
scroll to position [23, 0]
click at [466, 309] on div "Voluntary Petition for Individuals Filing for Bankruptcy Summary of Your Assets…" at bounding box center [364, 438] width 211 height 802
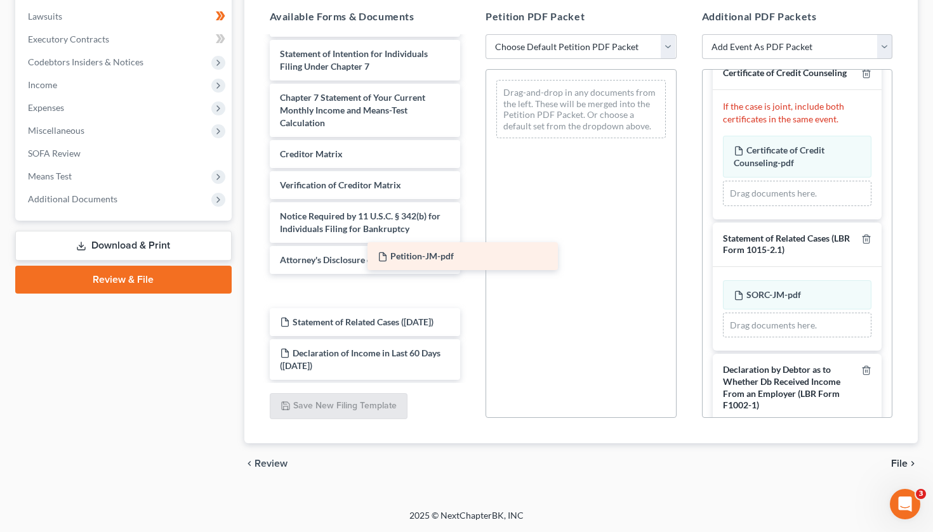
scroll to position [441, 0]
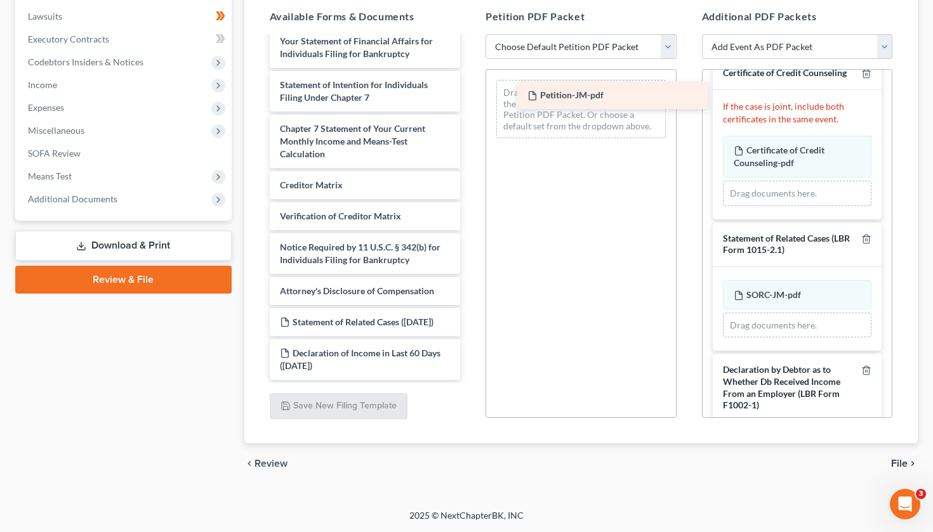
drag, startPoint x: 336, startPoint y: 280, endPoint x: 570, endPoint y: 97, distance: 297.4
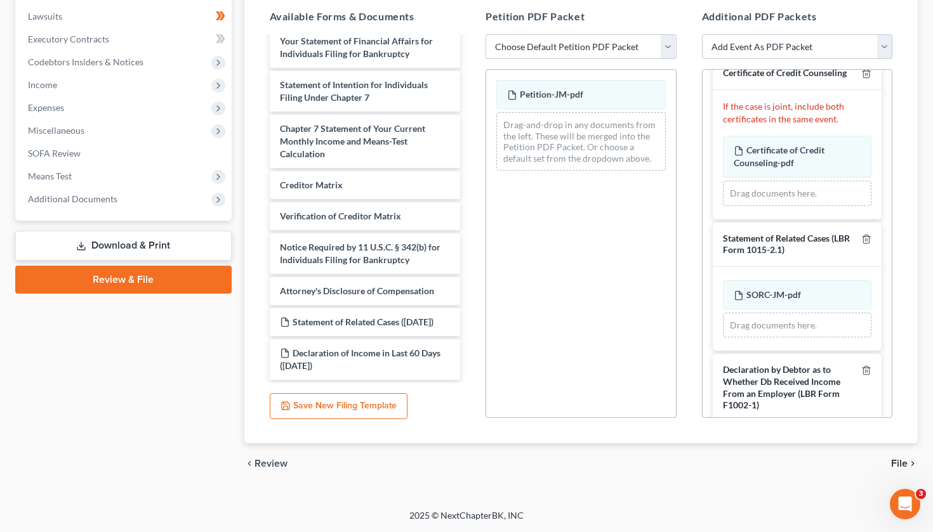
click at [886, 357] on div "Certificate of Credit Counseling If the case is joint, include both certificate…" at bounding box center [797, 338] width 190 height 582
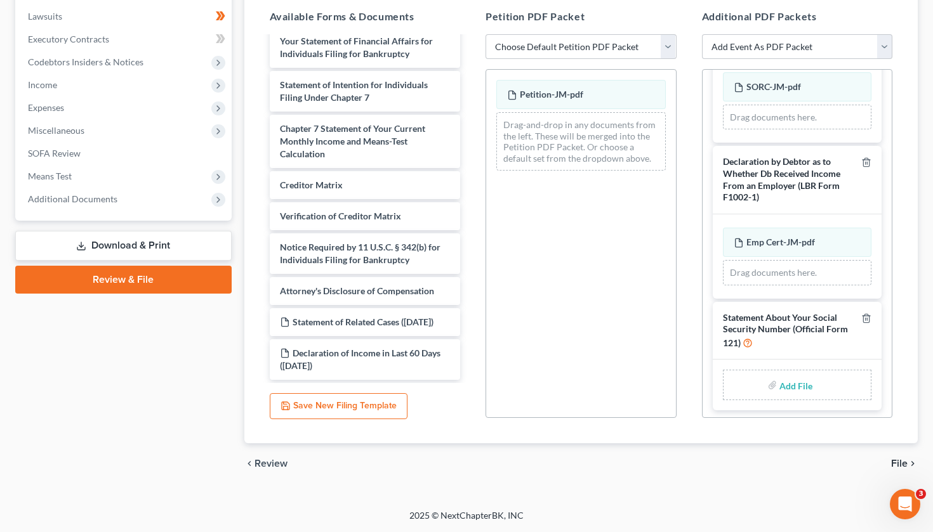
scroll to position [229, 0]
click at [793, 390] on input "file" at bounding box center [794, 387] width 30 height 23
type input "C:\fakepath\SSN Statement-JM.pdf"
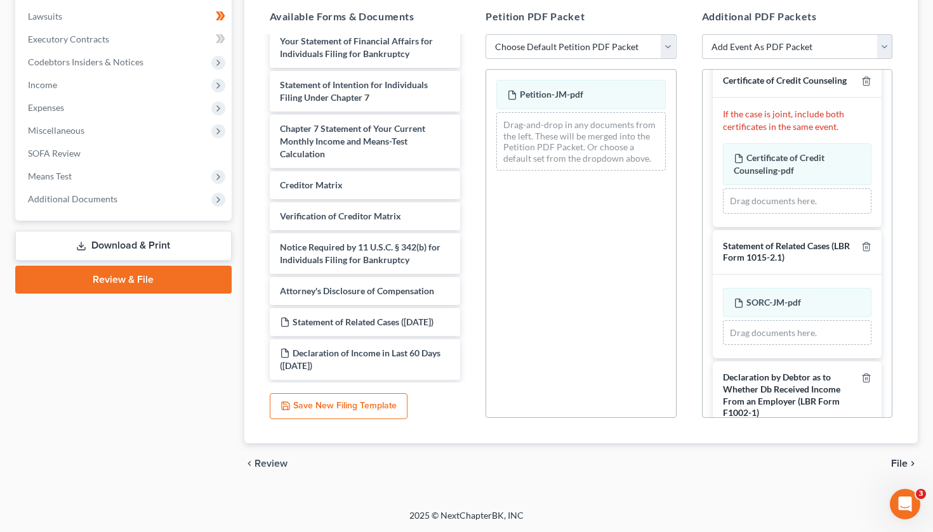
scroll to position [0, 0]
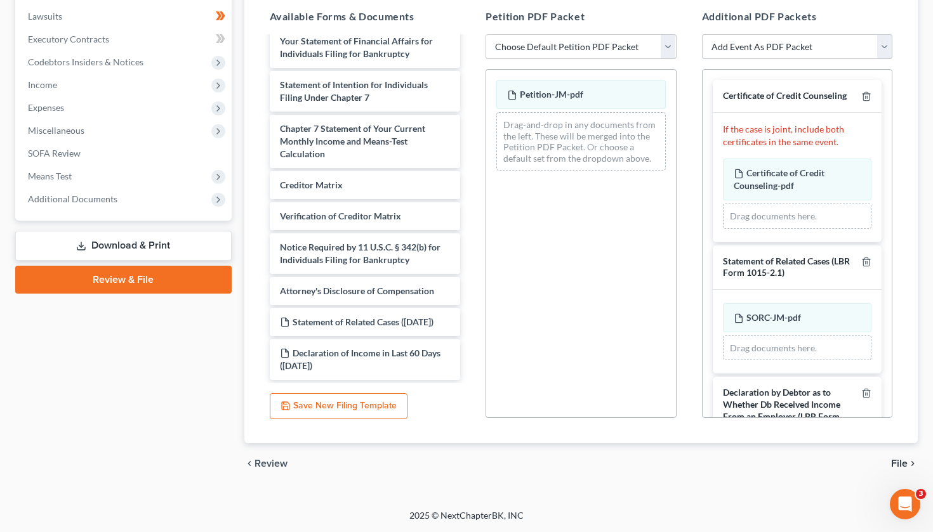
click at [905, 102] on div "Assemble Forms and Events to File Select which forms you want to file merged wi…" at bounding box center [581, 131] width 674 height 625
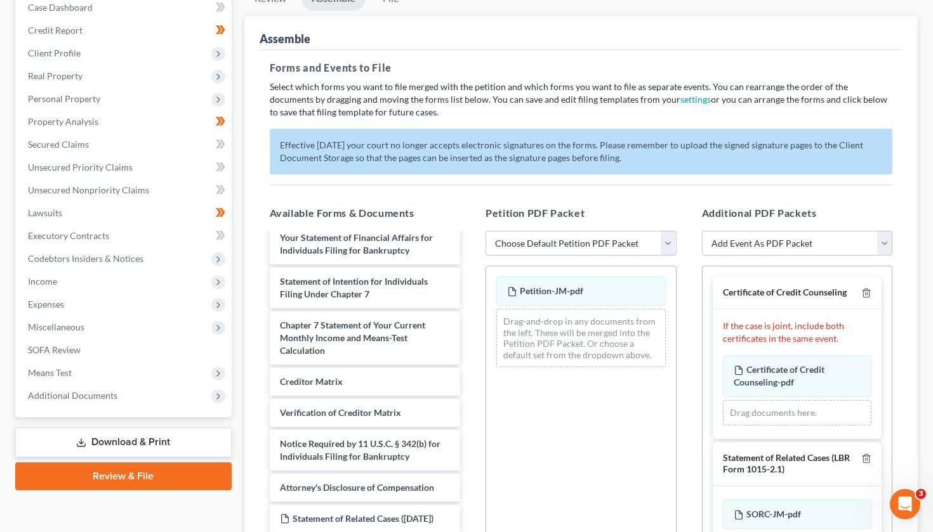
scroll to position [133, 0]
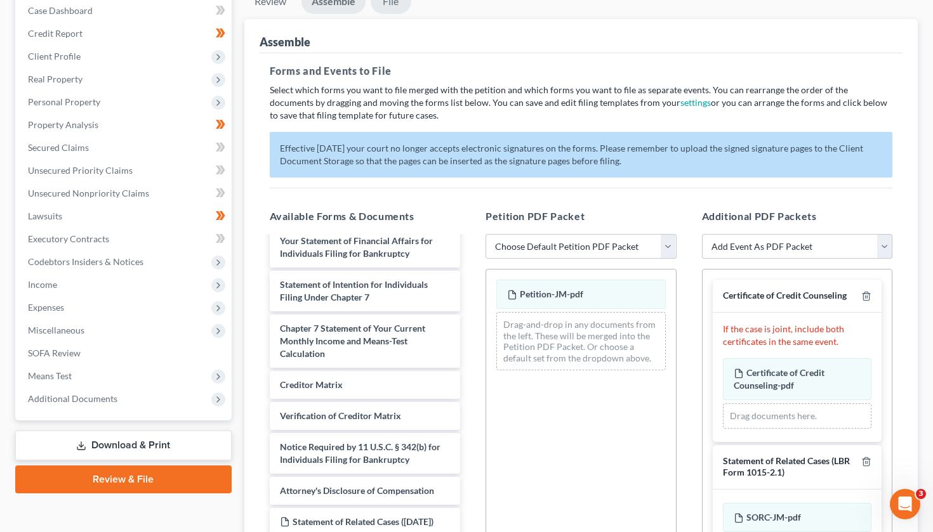
click at [384, 5] on link "File" at bounding box center [391, 1] width 41 height 25
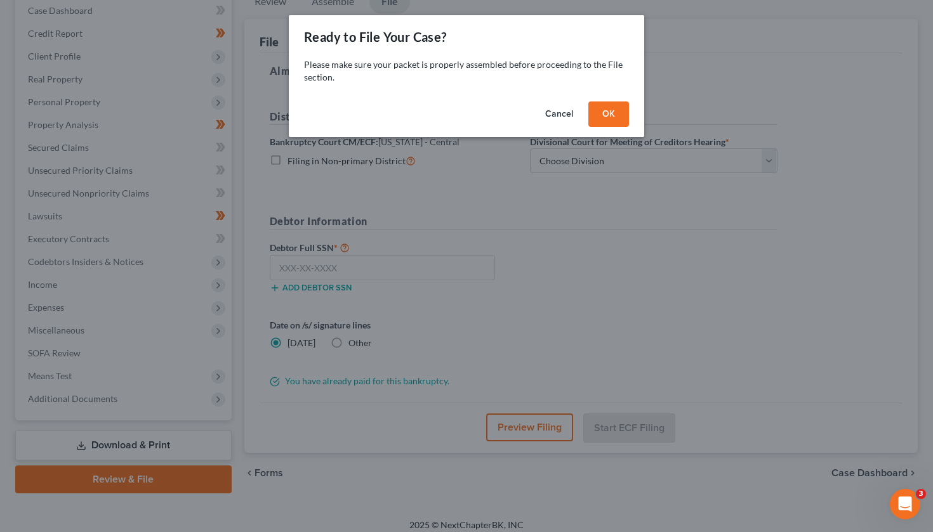
click at [616, 115] on button "OK" at bounding box center [608, 114] width 41 height 25
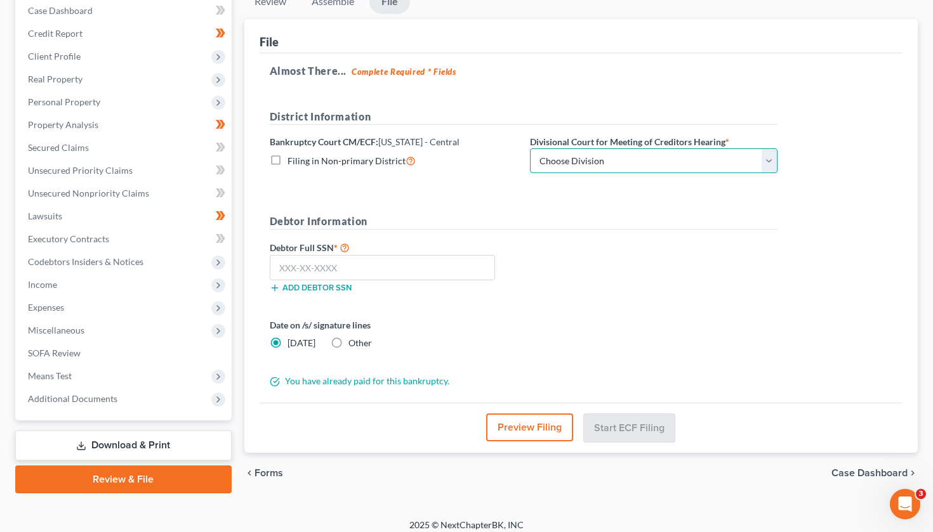
select select "1"
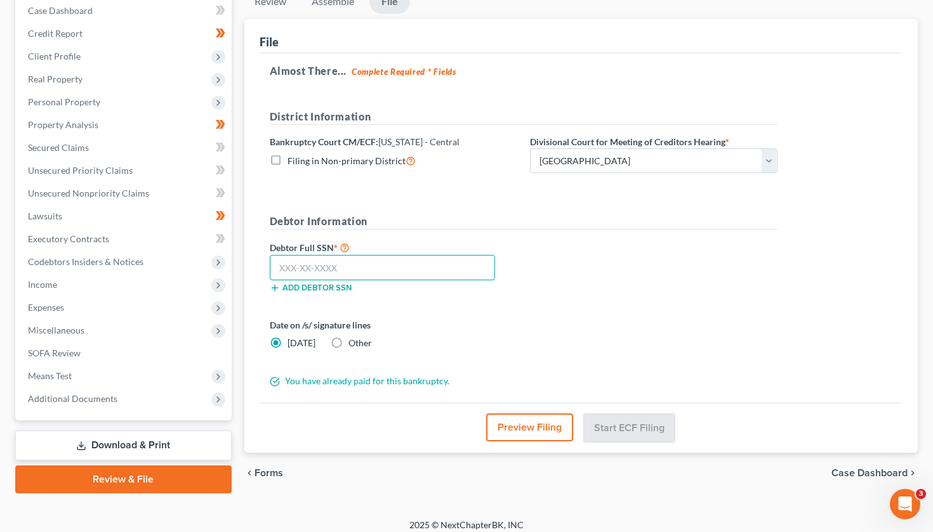
click at [303, 274] on input "text" at bounding box center [383, 267] width 226 height 25
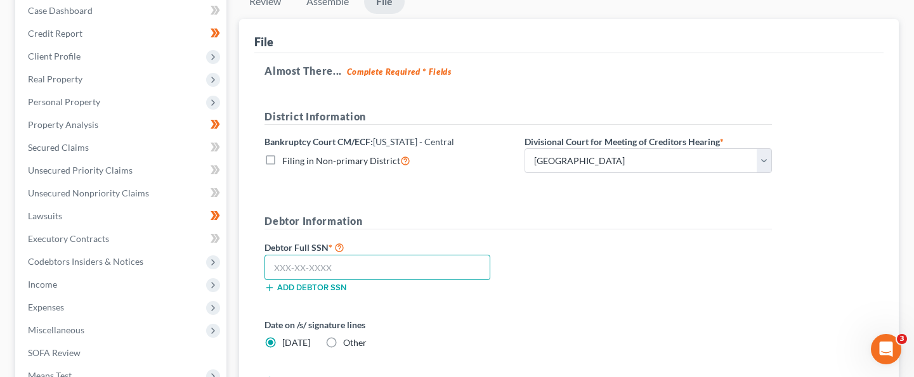
click at [313, 259] on input "text" at bounding box center [378, 267] width 226 height 25
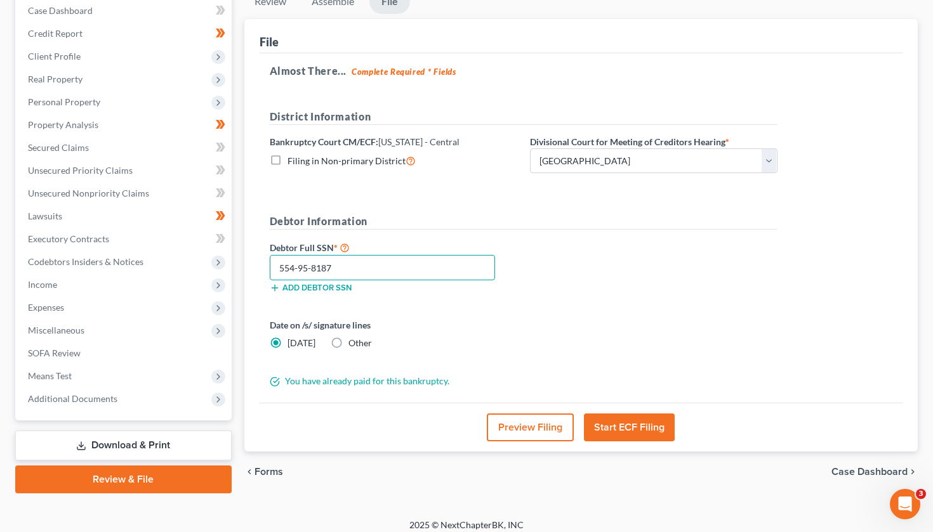
type input "554-95-8187"
click at [664, 289] on div "Debtor Full SSN * 554-95-8187 Add debtor SSN" at bounding box center [523, 271] width 520 height 63
click at [643, 427] on button "Start ECF Filing" at bounding box center [629, 428] width 91 height 28
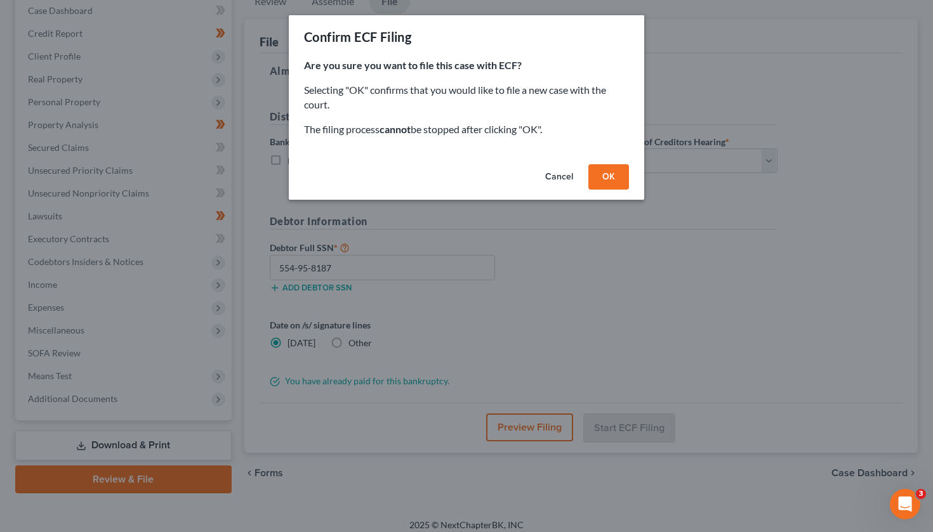
click at [610, 173] on button "OK" at bounding box center [608, 176] width 41 height 25
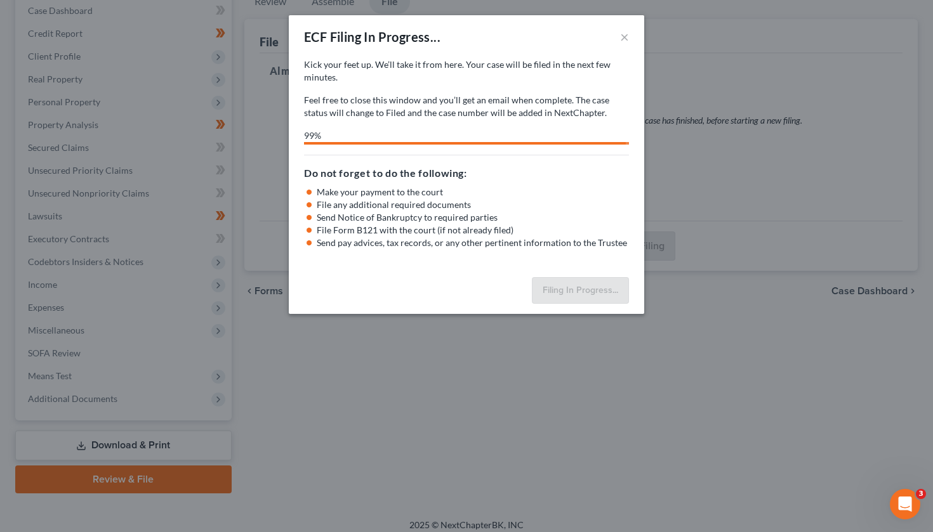
select select "1"
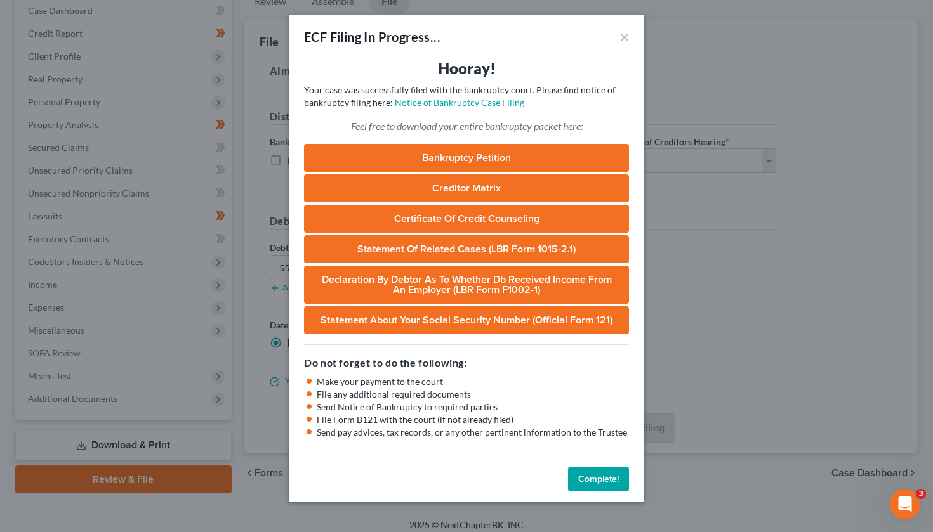
click at [611, 478] on button "Complete!" at bounding box center [598, 479] width 61 height 25
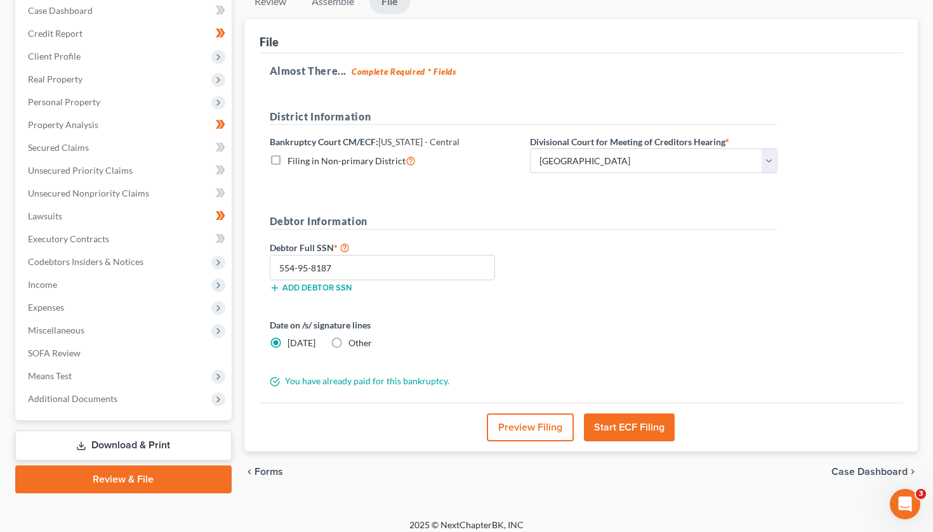
click at [841, 209] on div "Almost There... Complete Required * Fields District Information Bankruptcy Cour…" at bounding box center [580, 228] width 643 height 350
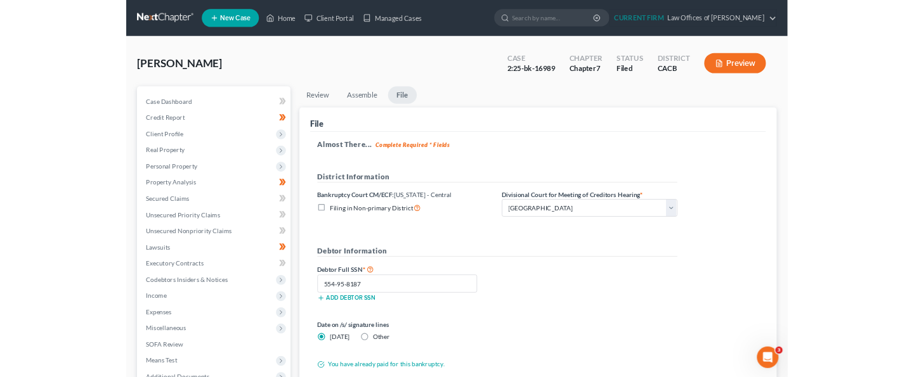
scroll to position [0, 0]
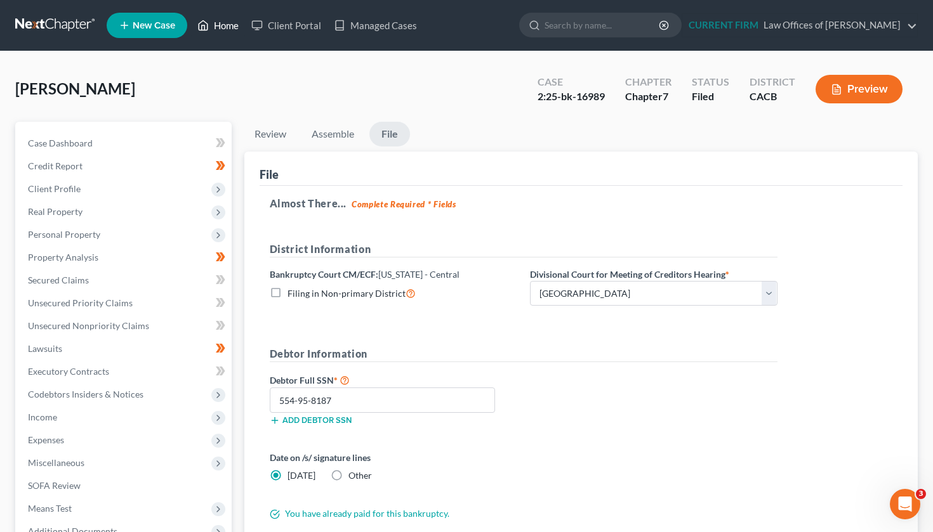
click at [233, 25] on link "Home" at bounding box center [218, 25] width 54 height 23
